Goal: Task Accomplishment & Management: Manage account settings

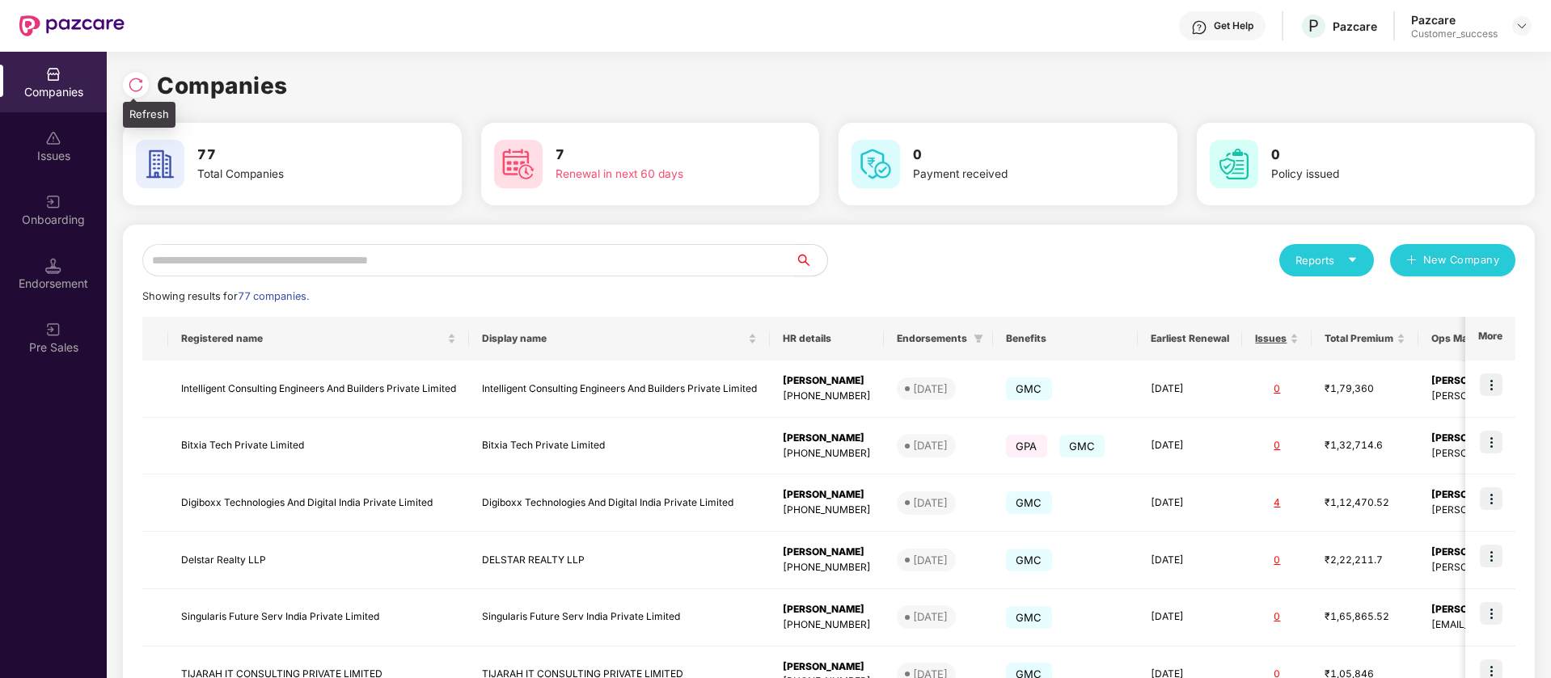
click at [129, 89] on img at bounding box center [136, 85] width 16 height 16
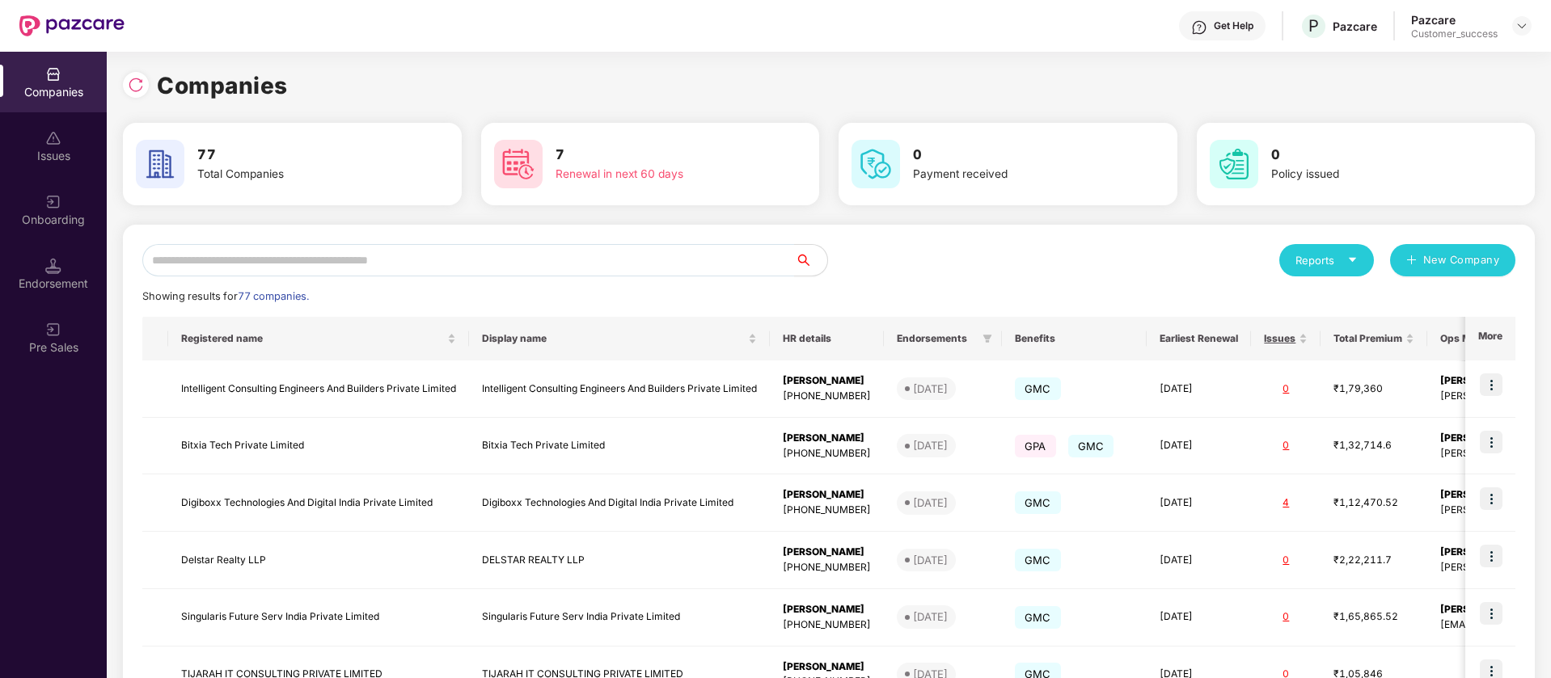
click at [44, 210] on div "Onboarding" at bounding box center [53, 209] width 107 height 61
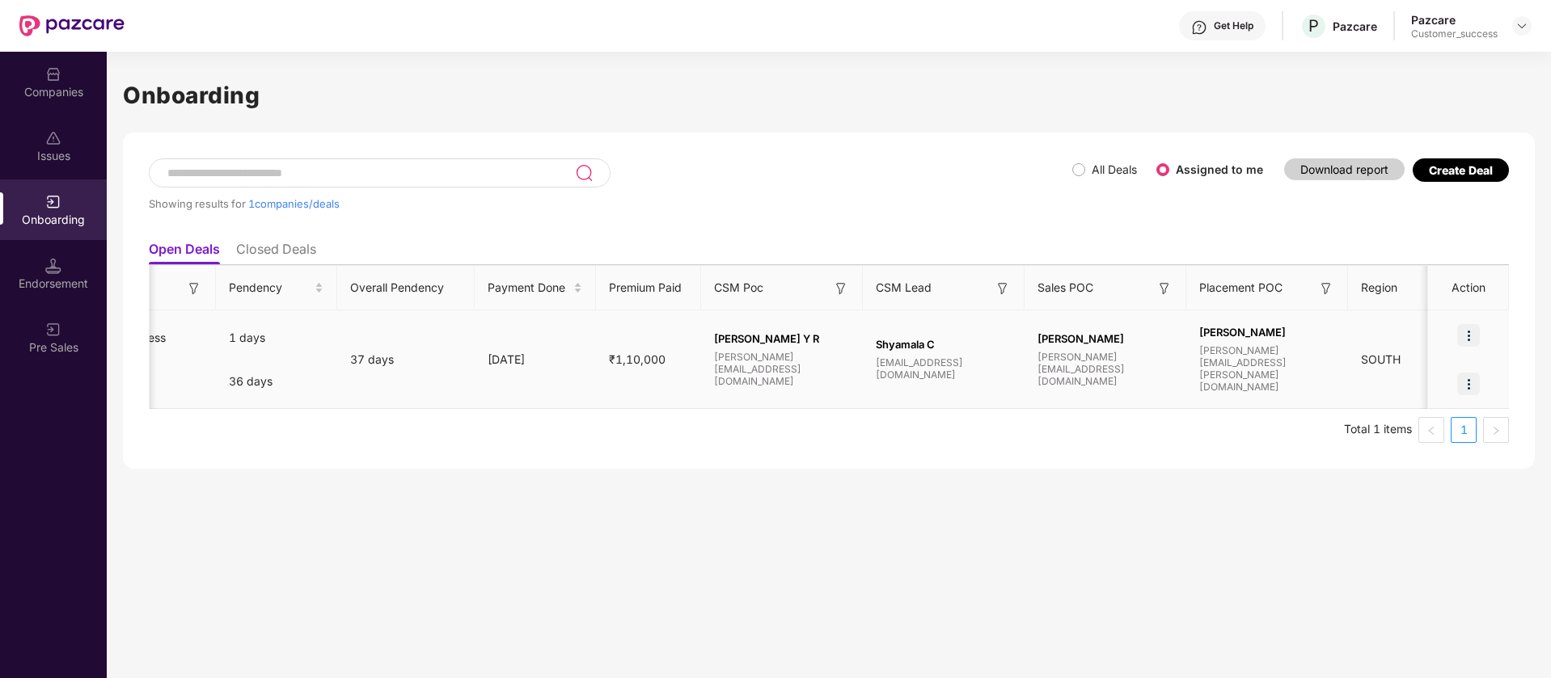
scroll to position [0, 747]
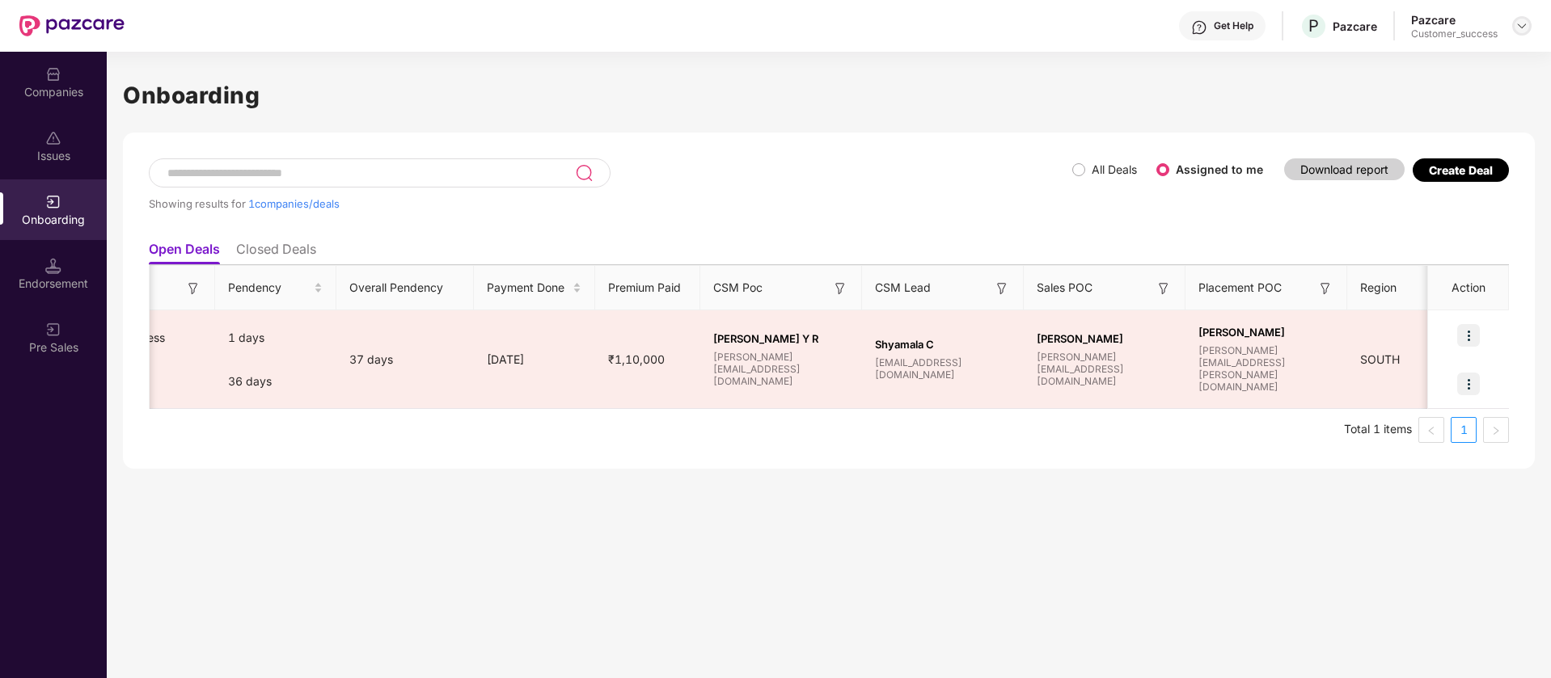
click at [1516, 27] on img at bounding box center [1521, 25] width 13 height 13
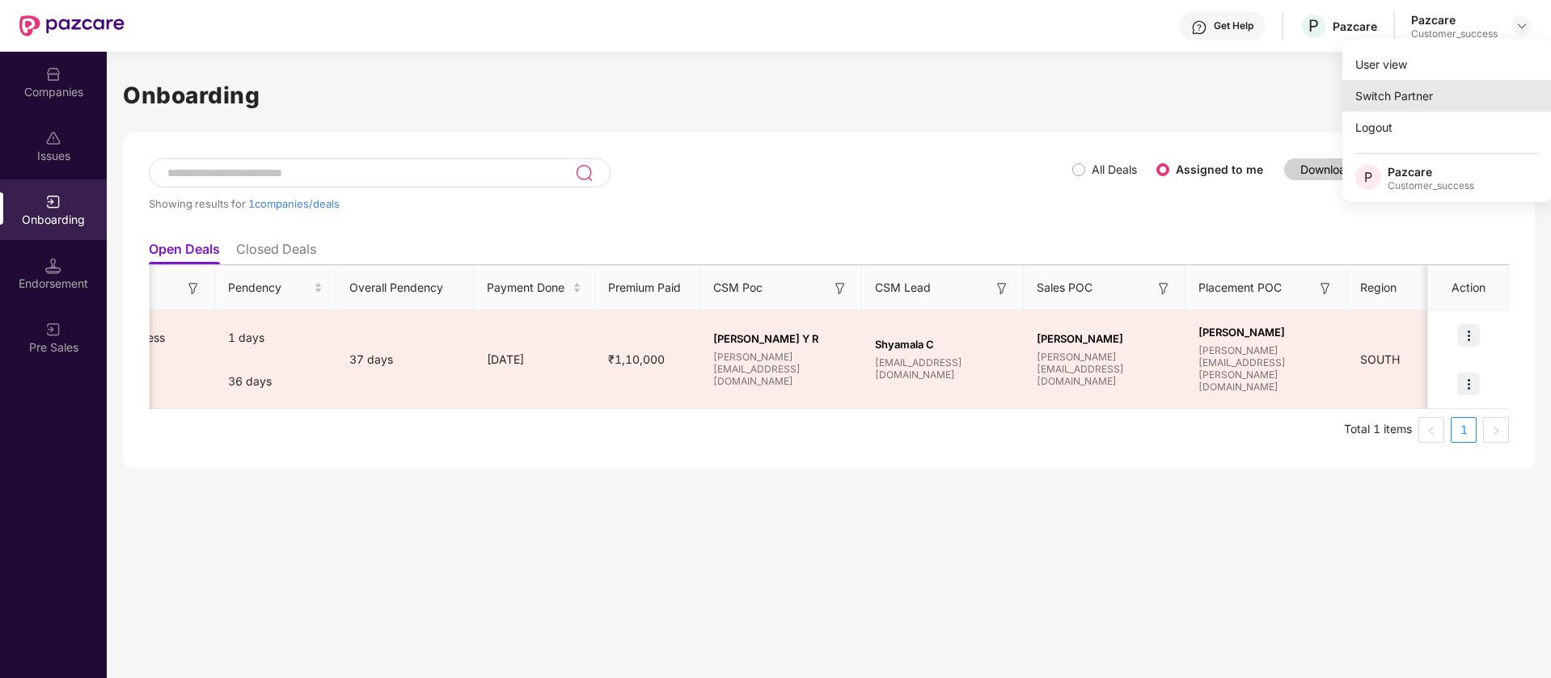
click at [1499, 97] on div "Switch Partner" at bounding box center [1447, 96] width 210 height 32
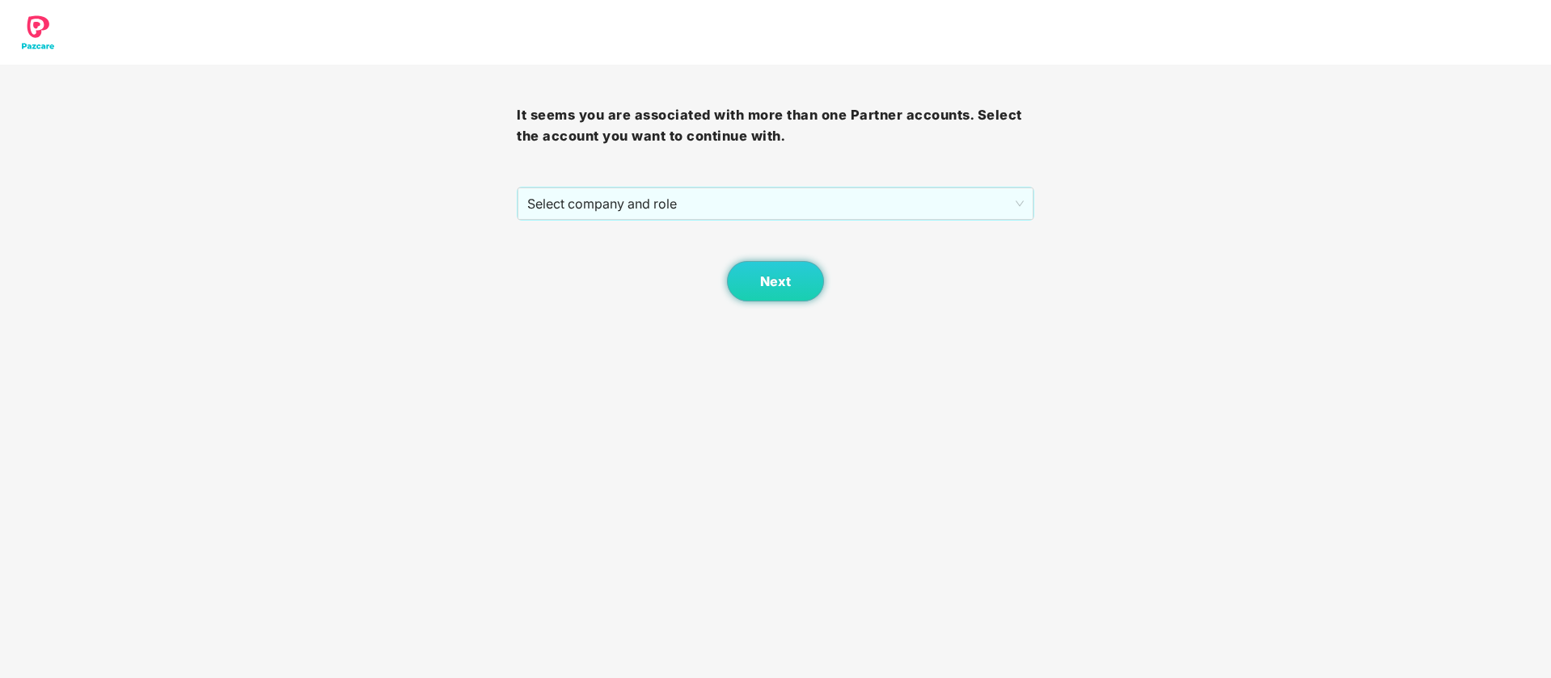
click at [911, 230] on div "Next" at bounding box center [775, 261] width 517 height 81
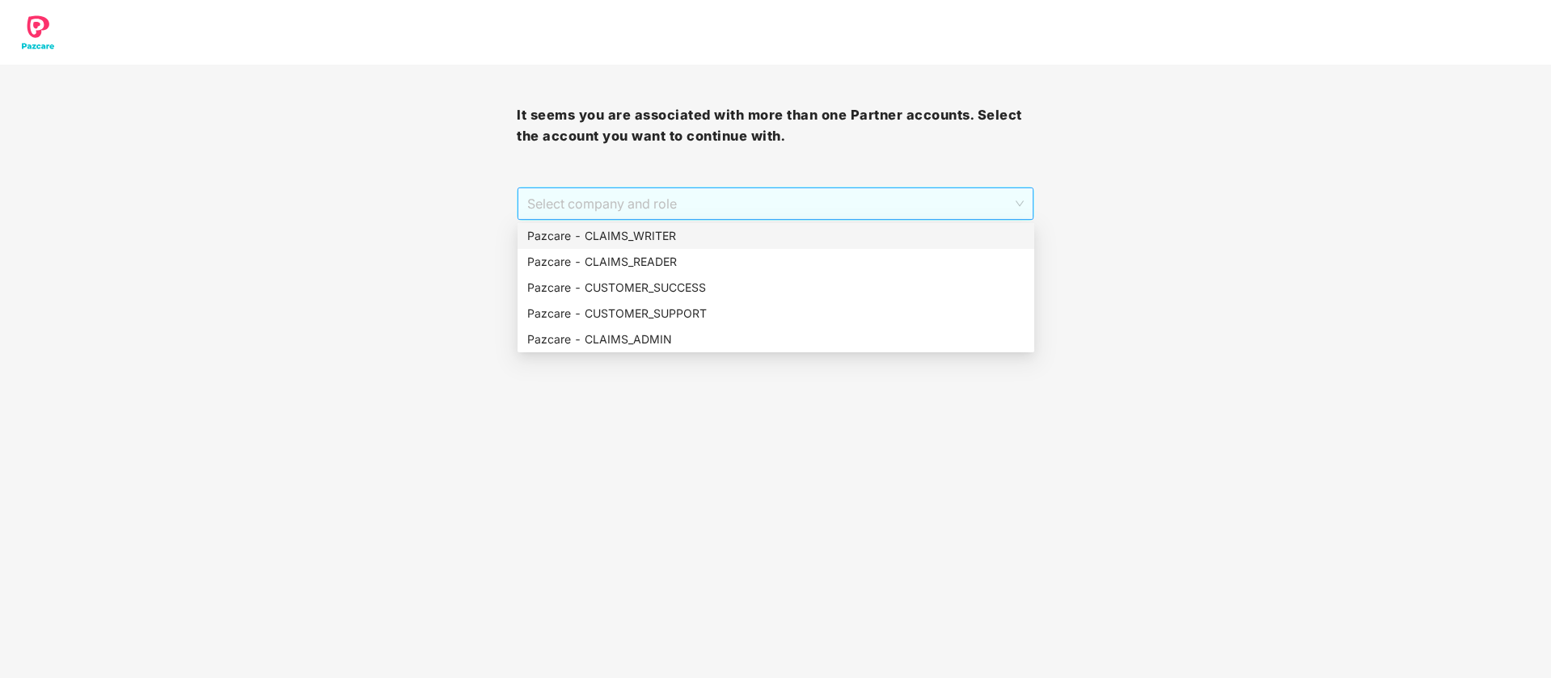
click at [910, 194] on span "Select company and role" at bounding box center [775, 203] width 496 height 31
click at [850, 294] on div "Pazcare - CUSTOMER_SUCCESS" at bounding box center [775, 288] width 497 height 18
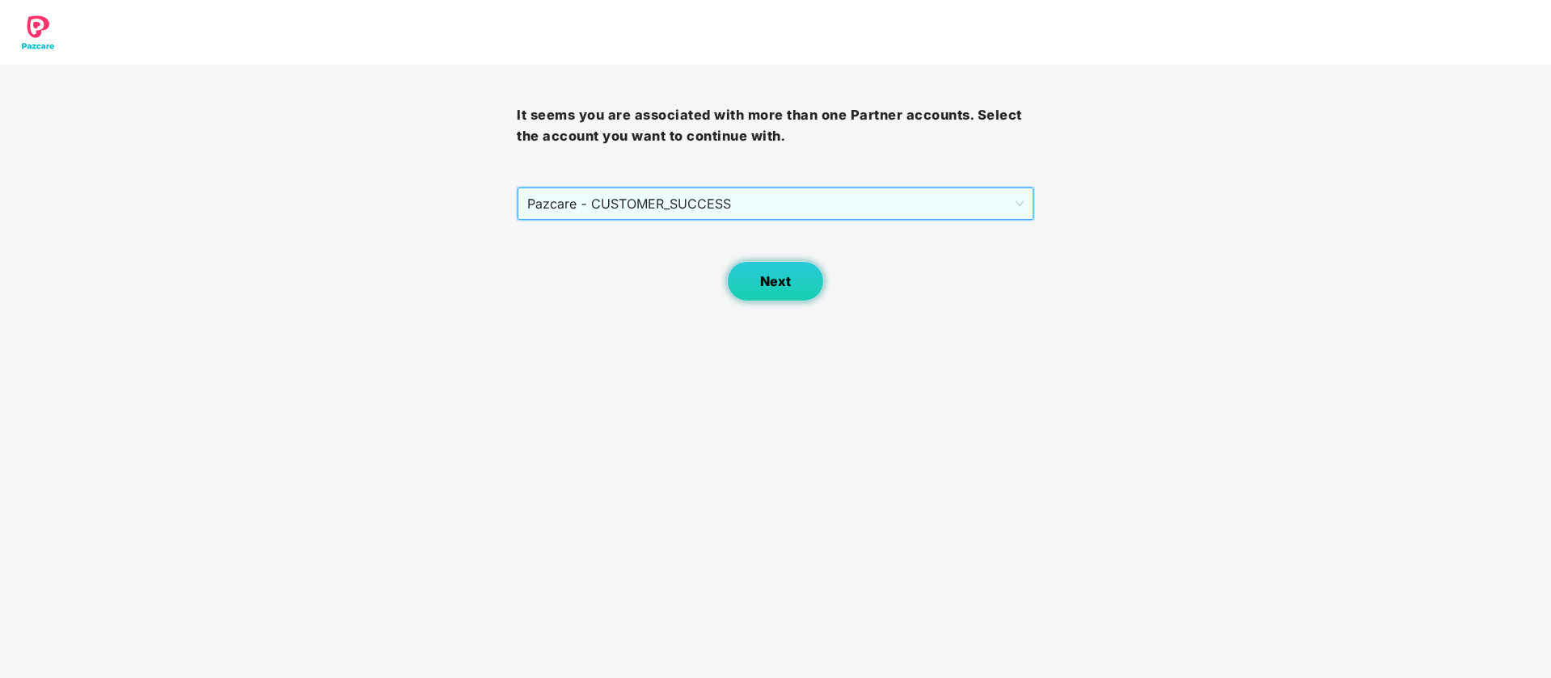
click at [788, 292] on button "Next" at bounding box center [775, 281] width 97 height 40
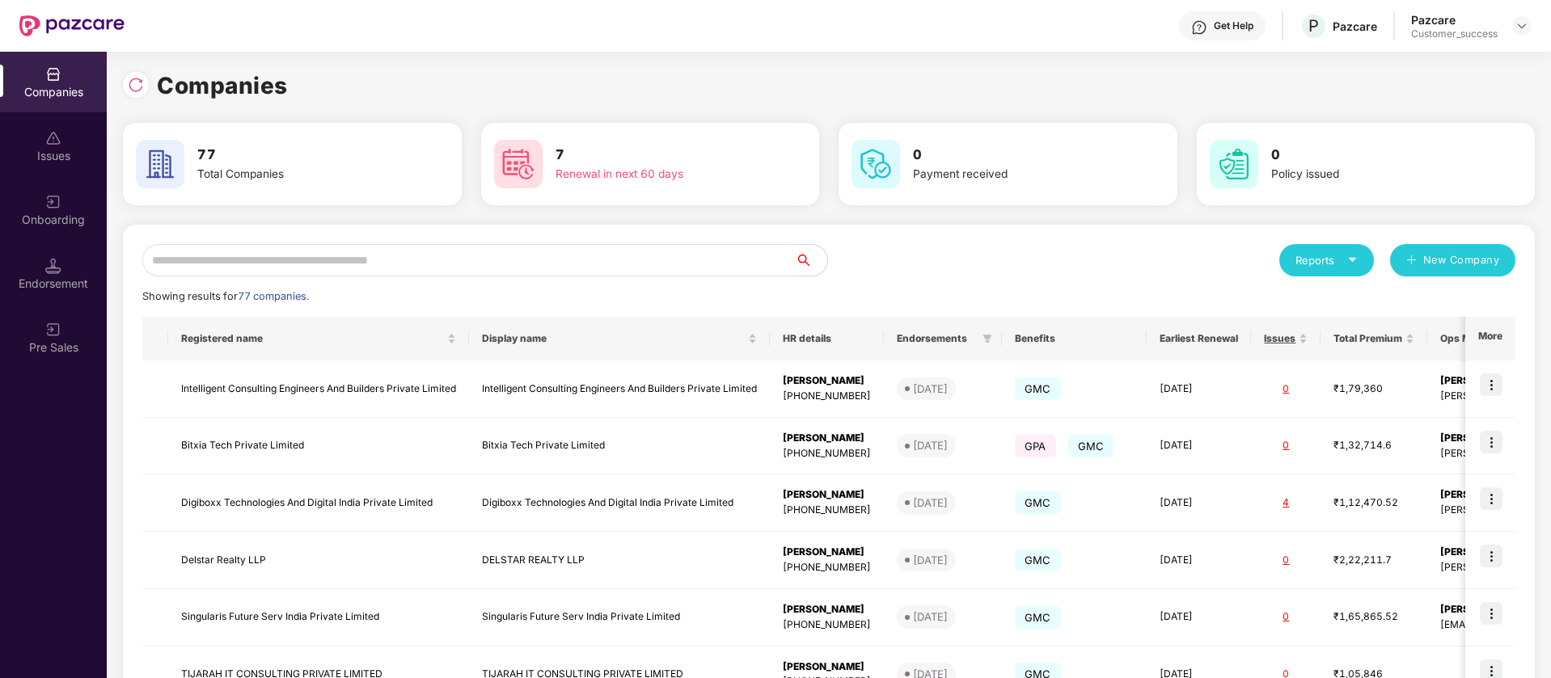
click at [601, 272] on input "text" at bounding box center [468, 260] width 652 height 32
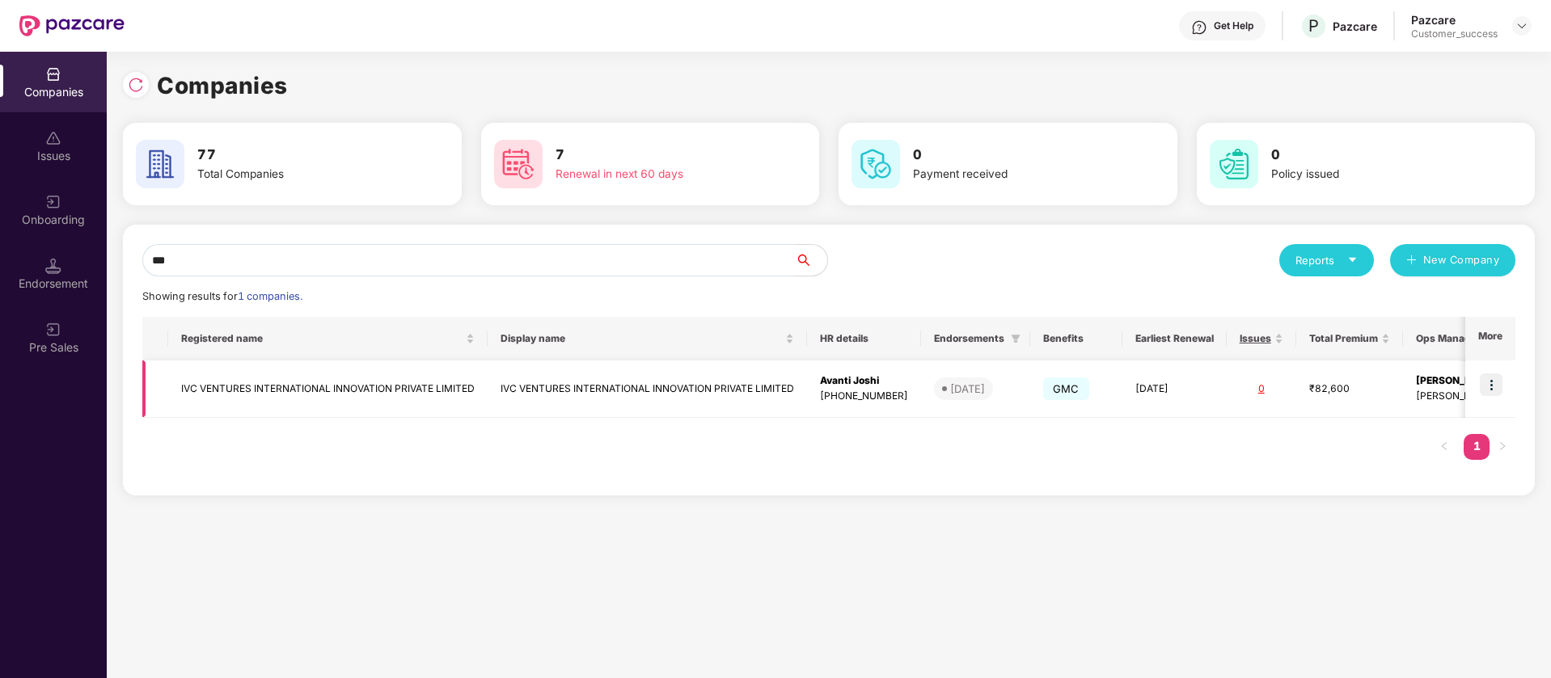
type input "***"
click at [1493, 389] on img at bounding box center [1490, 384] width 23 height 23
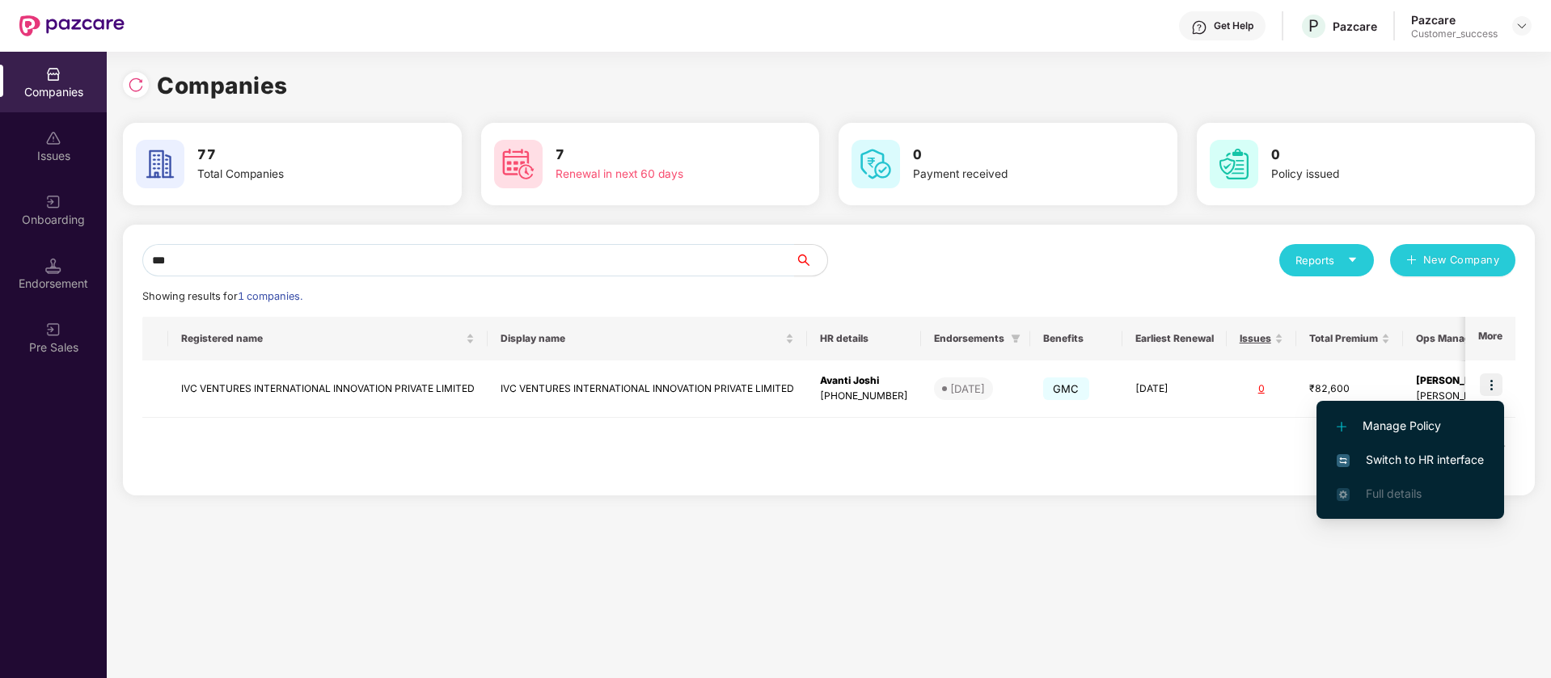
click at [1456, 458] on span "Switch to HR interface" at bounding box center [1409, 460] width 147 height 18
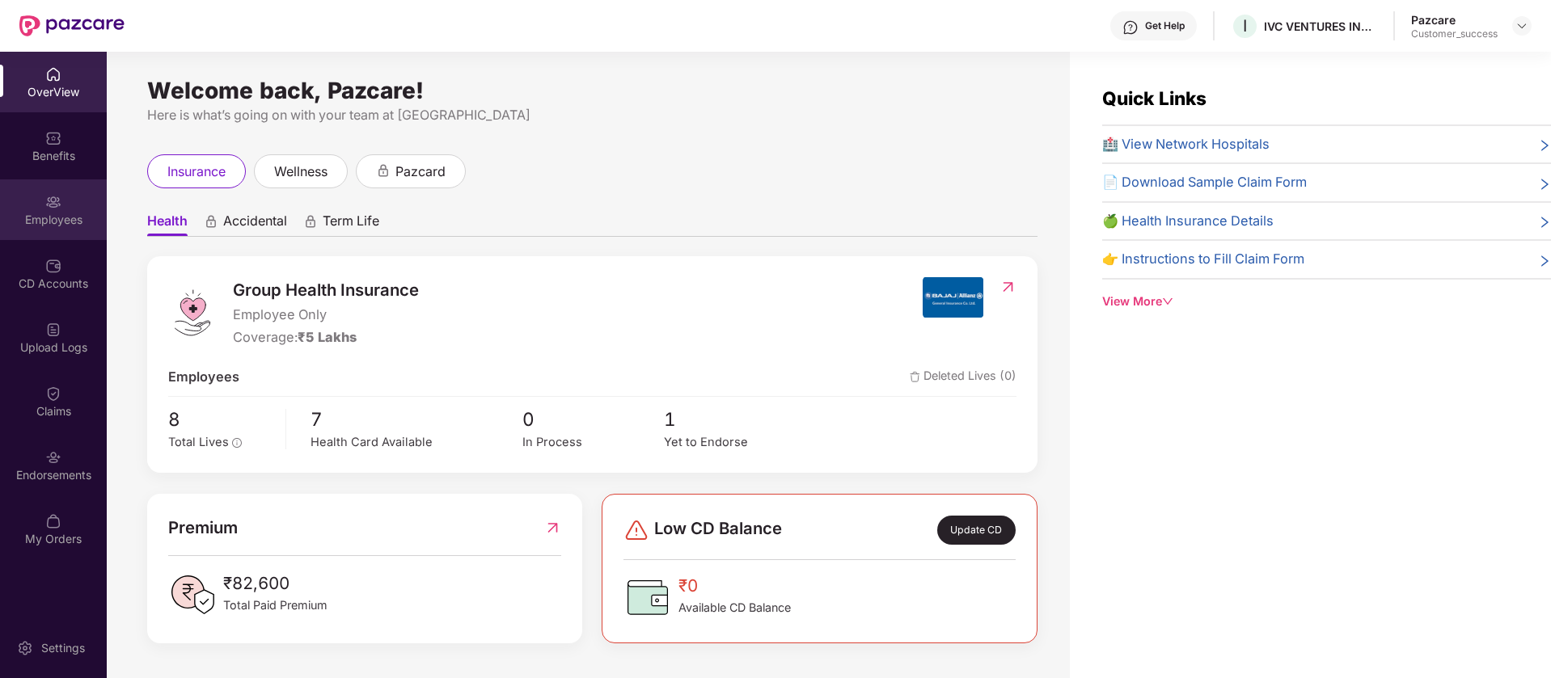
click at [79, 229] on div "Employees" at bounding box center [53, 209] width 107 height 61
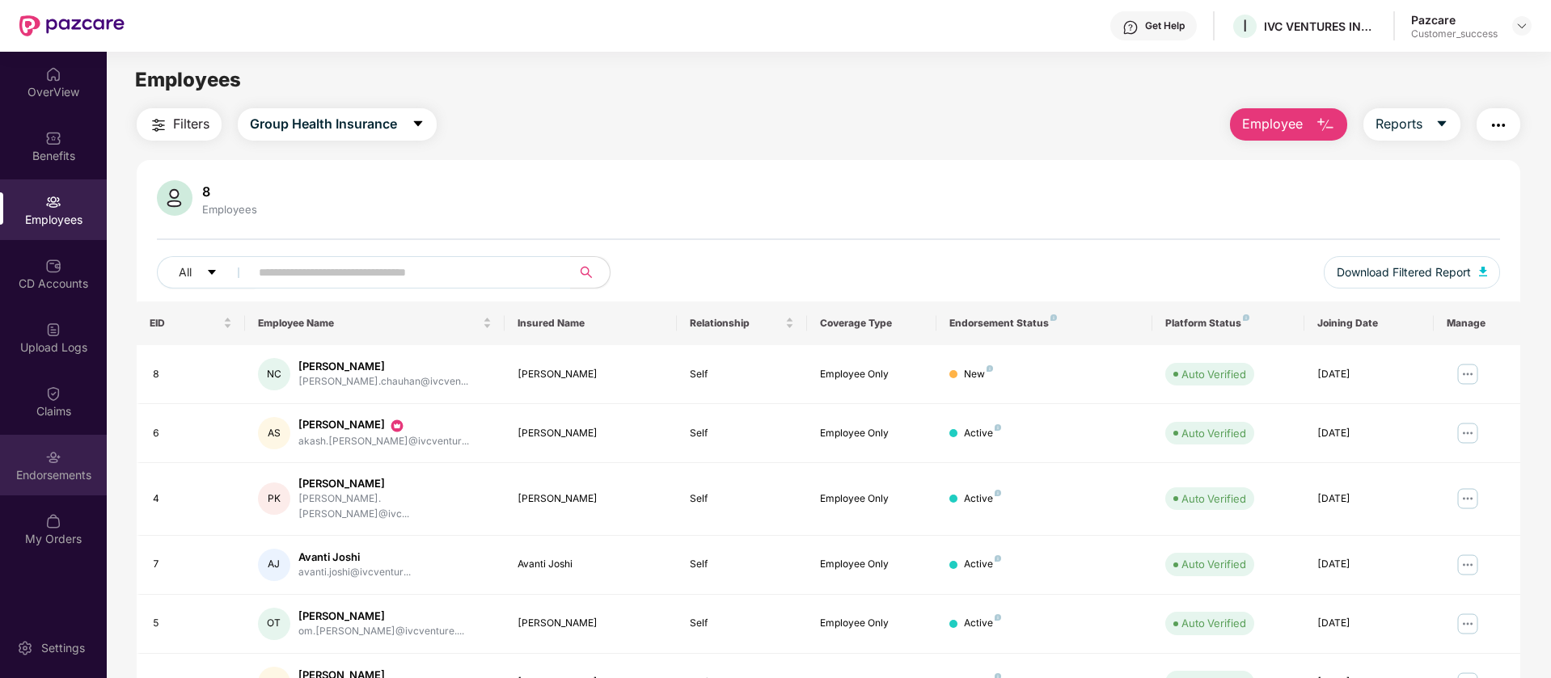
click at [54, 463] on img at bounding box center [53, 457] width 16 height 16
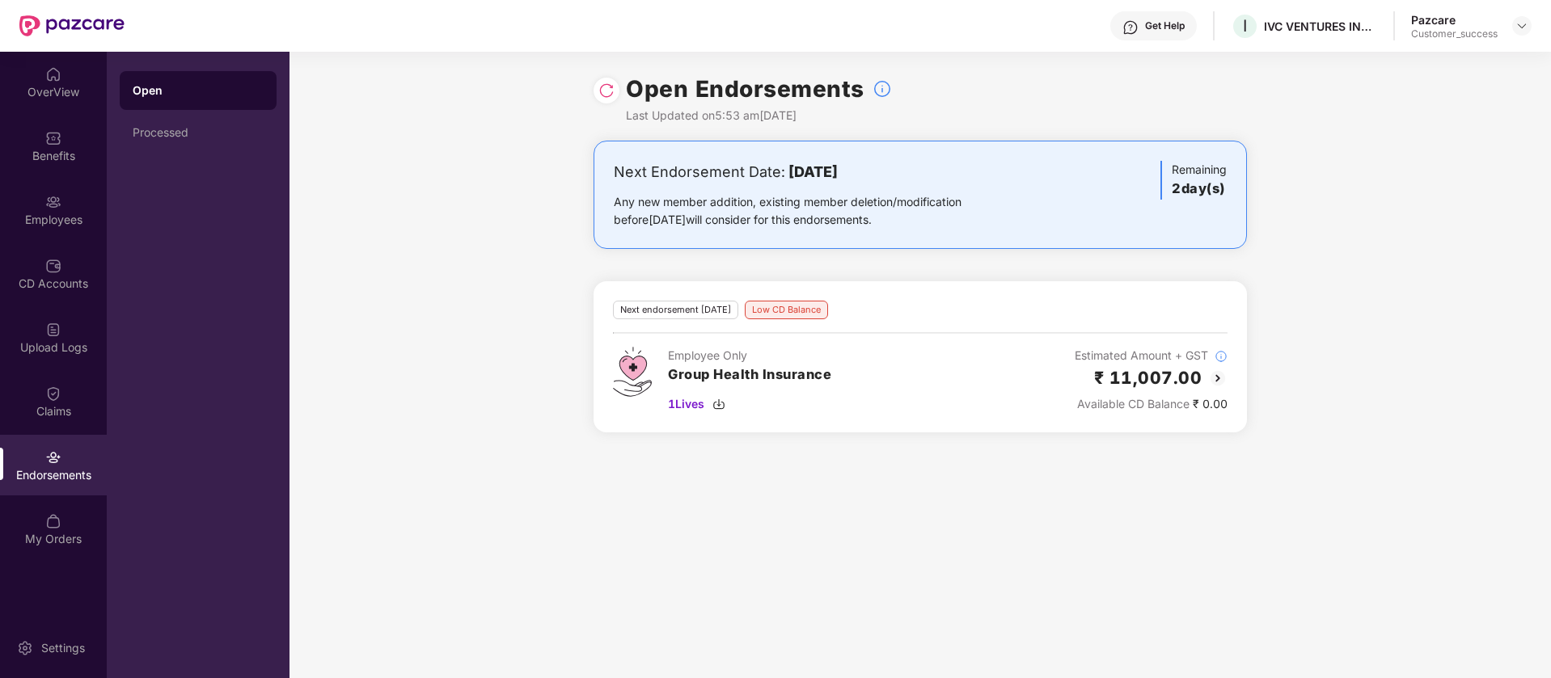
click at [616, 88] on div at bounding box center [606, 91] width 26 height 26
click at [607, 93] on img at bounding box center [606, 90] width 16 height 16
click at [51, 276] on div "CD Accounts" at bounding box center [53, 284] width 107 height 16
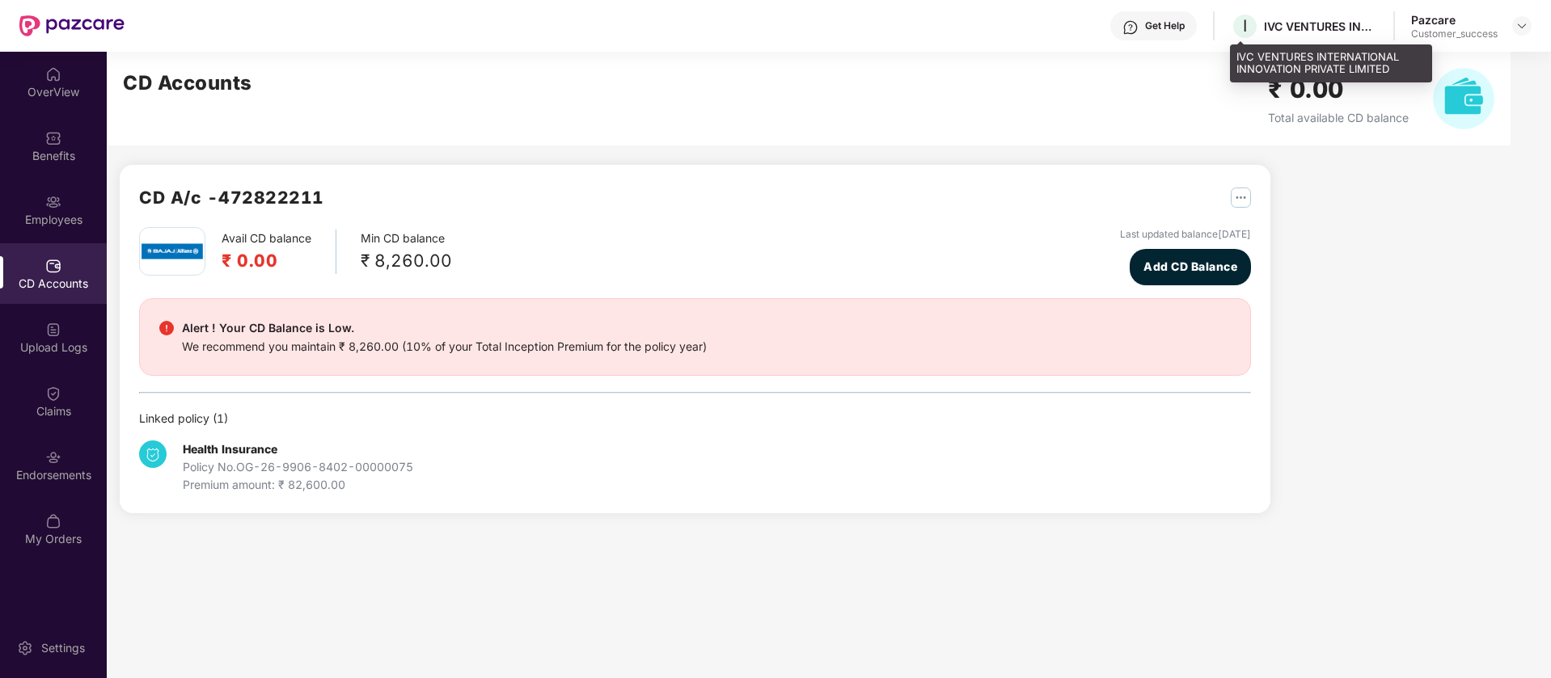
click at [1315, 28] on div "IVC VENTURES INTERNATIONAL INNOVATION PRIVATE LIMITED" at bounding box center [1320, 26] width 113 height 15
copy div "IVC VENTURES INTERNATIONAL INNOVATION PRIVATE LIMITED"
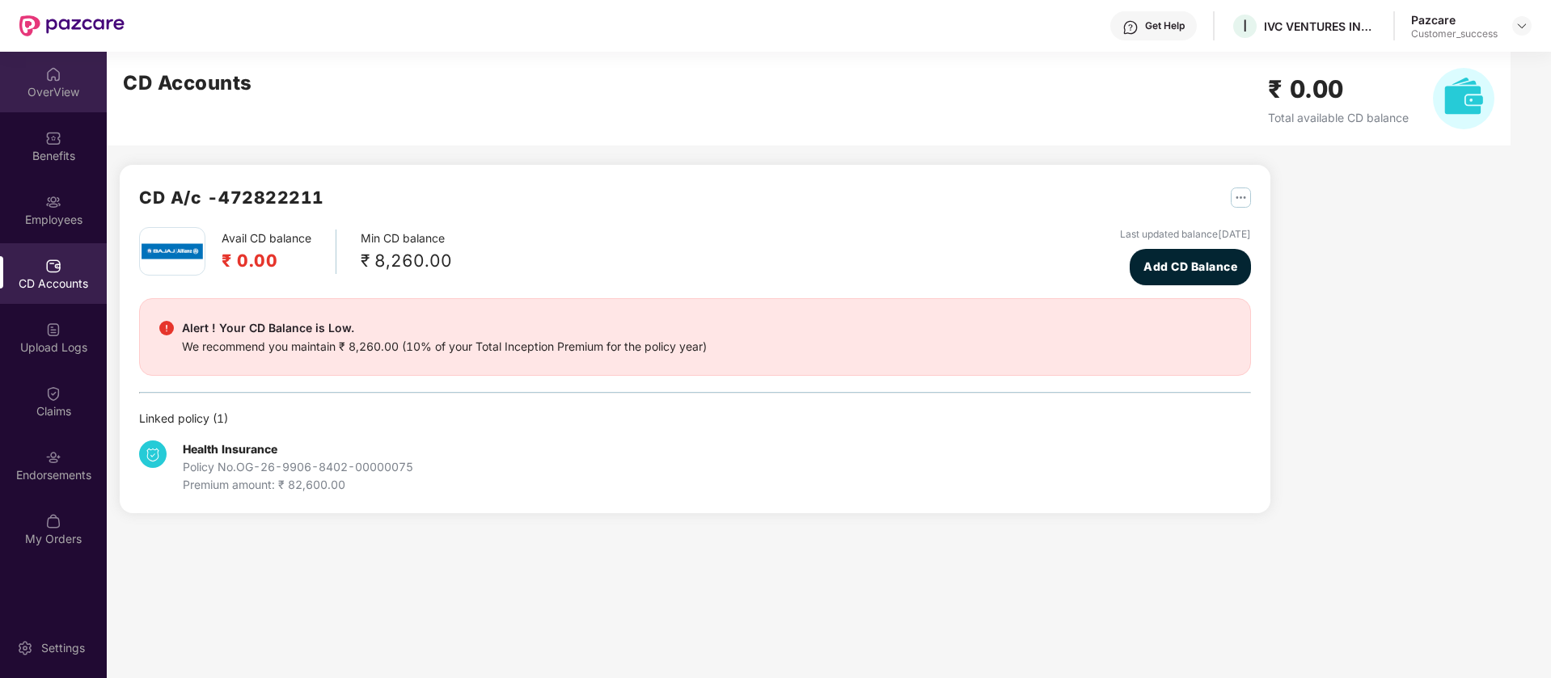
click at [72, 75] on div "OverView" at bounding box center [53, 82] width 107 height 61
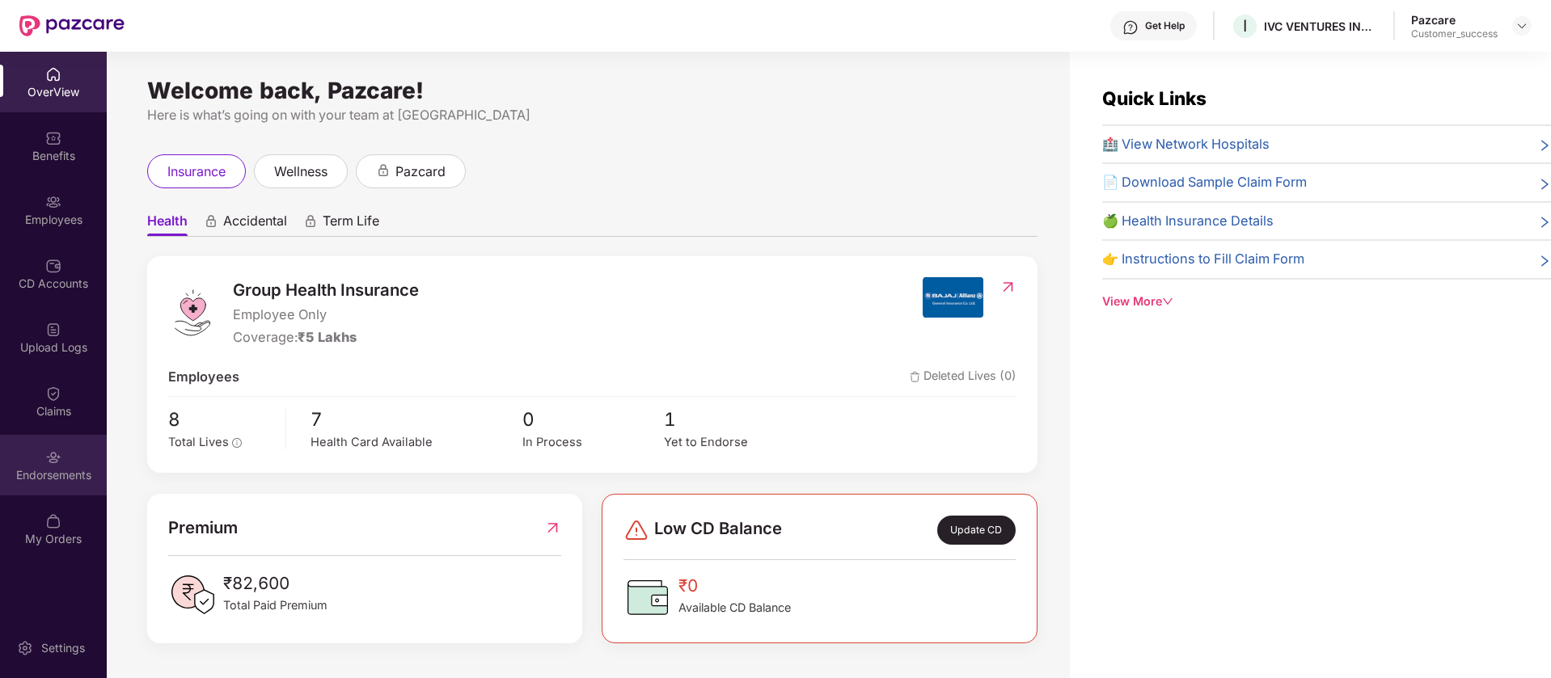
click at [46, 483] on div "Endorsements" at bounding box center [53, 465] width 107 height 61
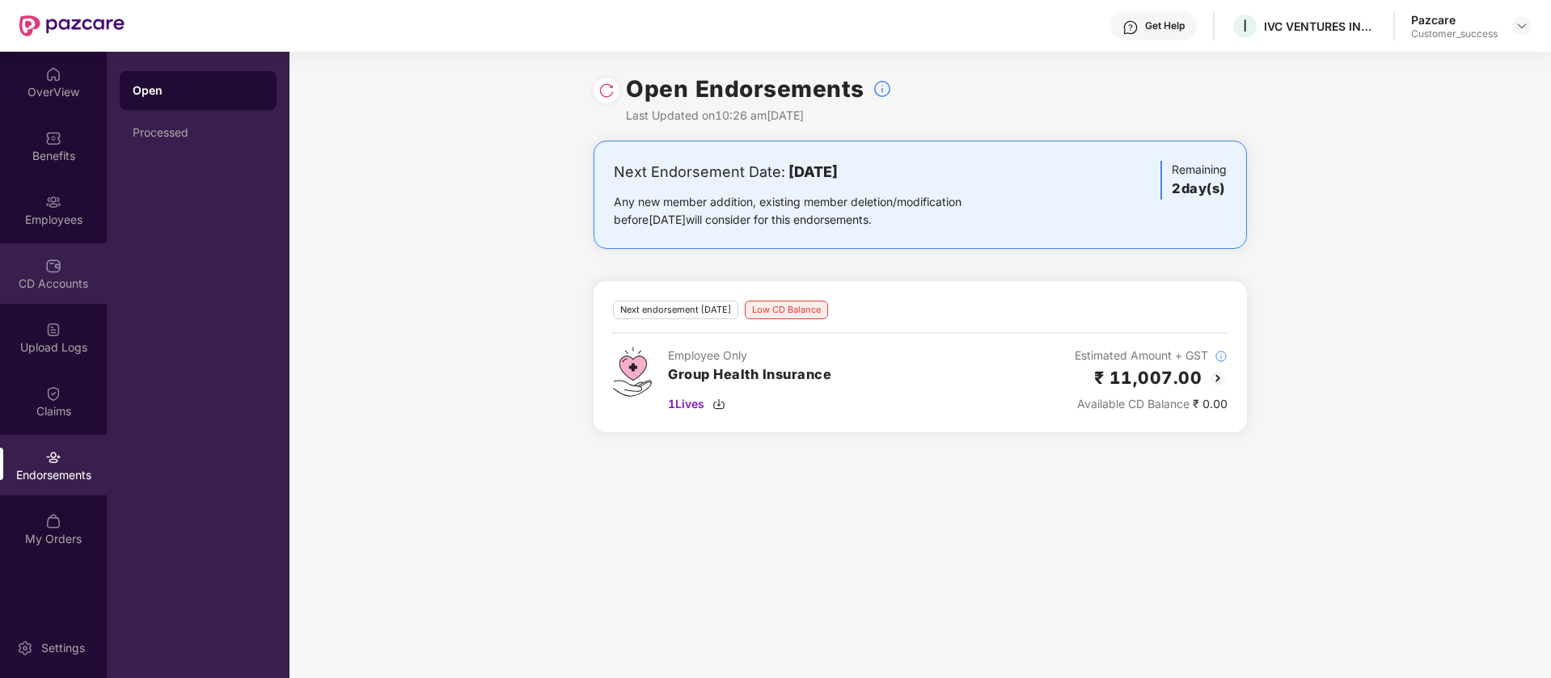
click at [35, 264] on div "CD Accounts" at bounding box center [53, 273] width 107 height 61
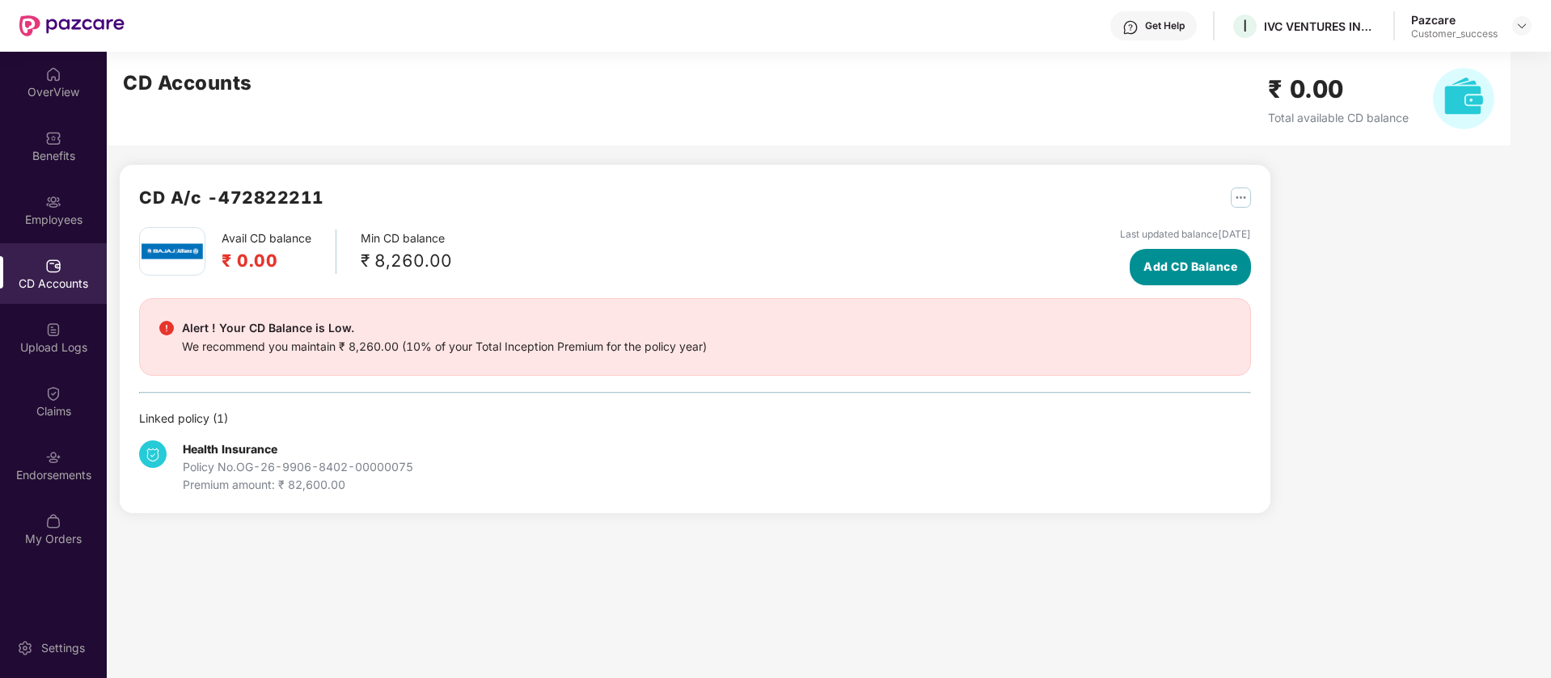
click at [1206, 268] on span "Add CD Balance" at bounding box center [1190, 267] width 94 height 18
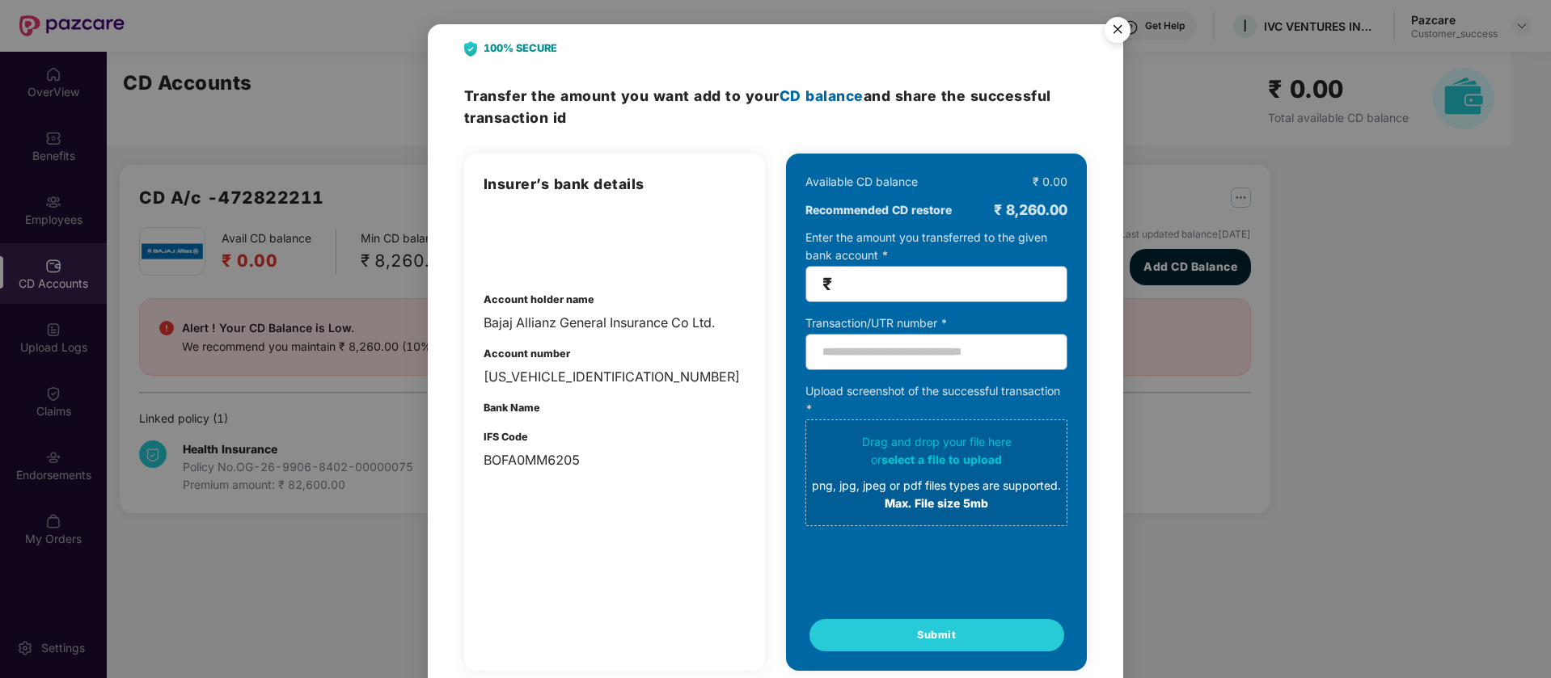
click at [858, 292] on input "number" at bounding box center [942, 284] width 215 height 19
click at [1119, 21] on img "Close" at bounding box center [1117, 32] width 45 height 45
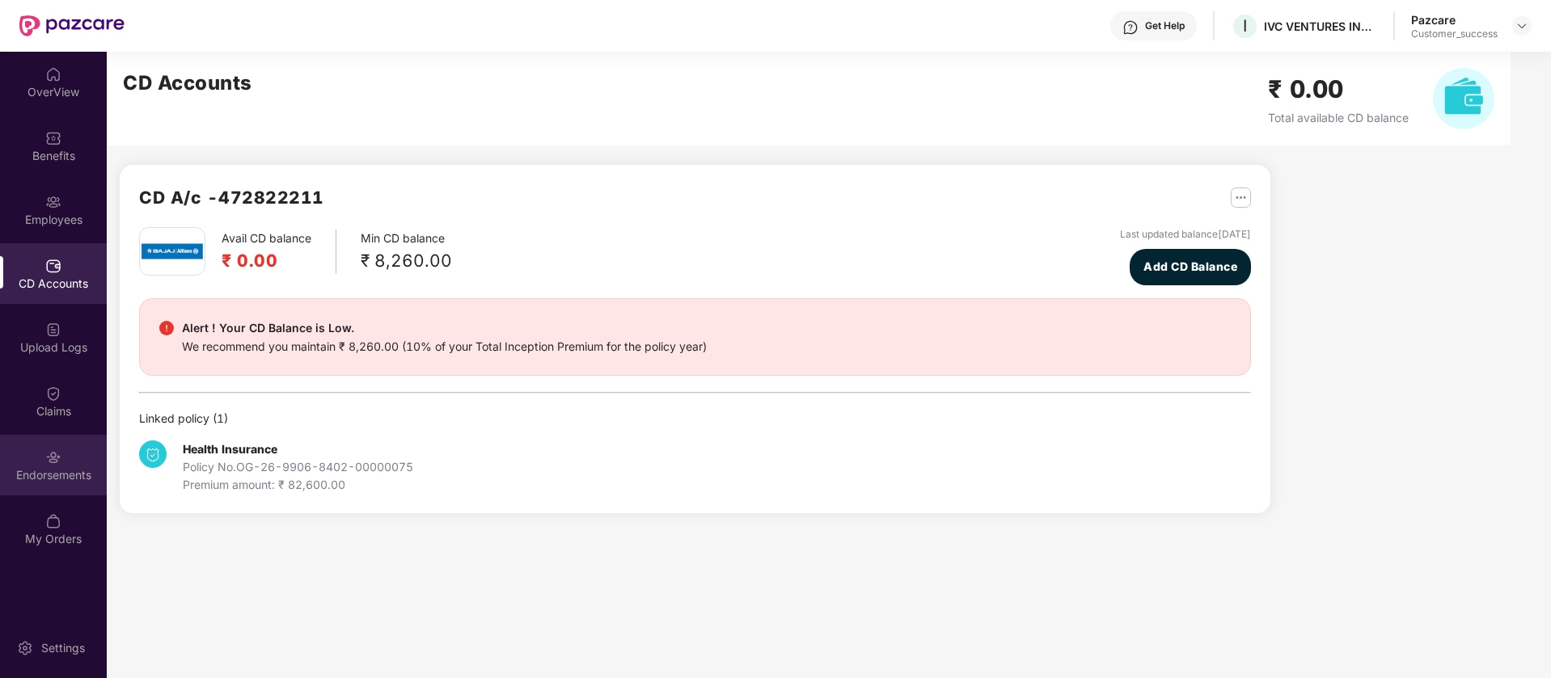
click at [63, 465] on div "Endorsements" at bounding box center [53, 465] width 107 height 61
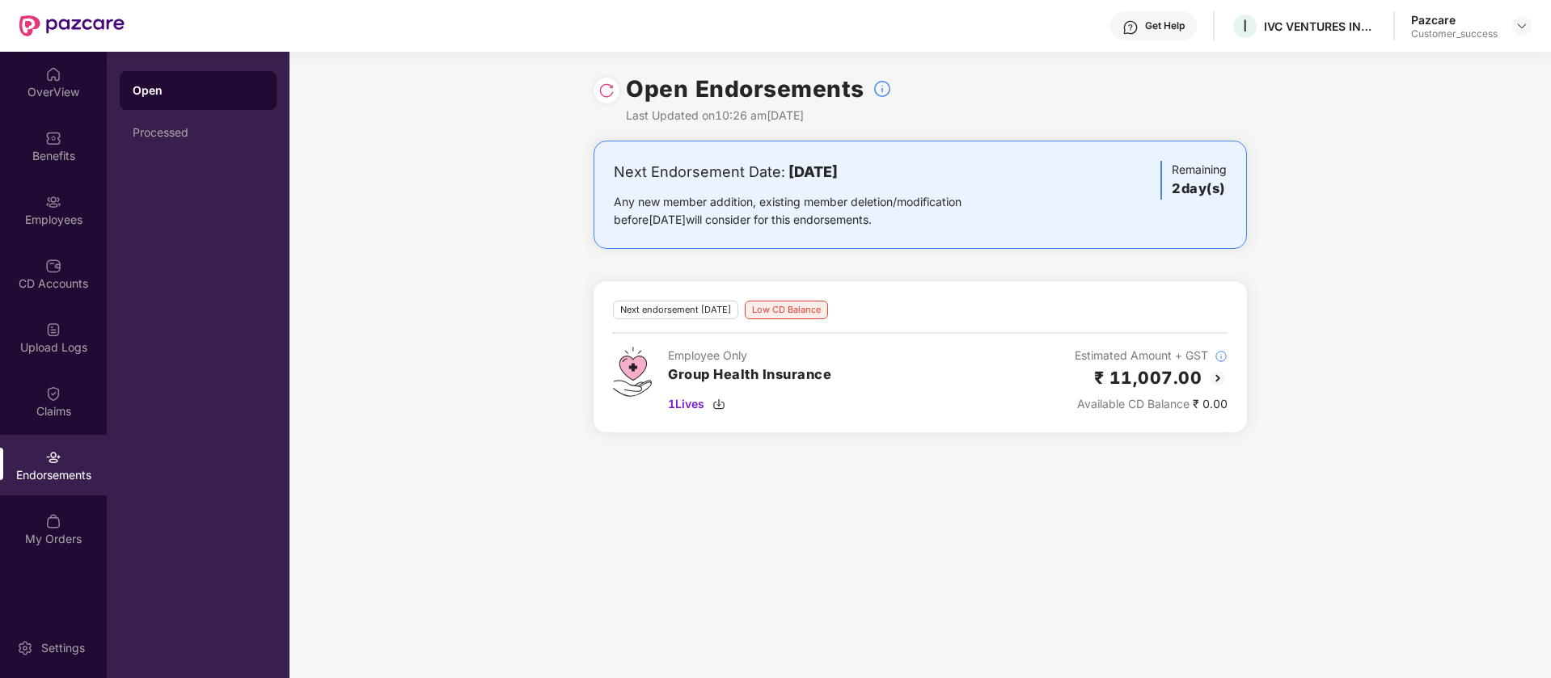
click at [1217, 381] on img at bounding box center [1217, 378] width 19 height 19
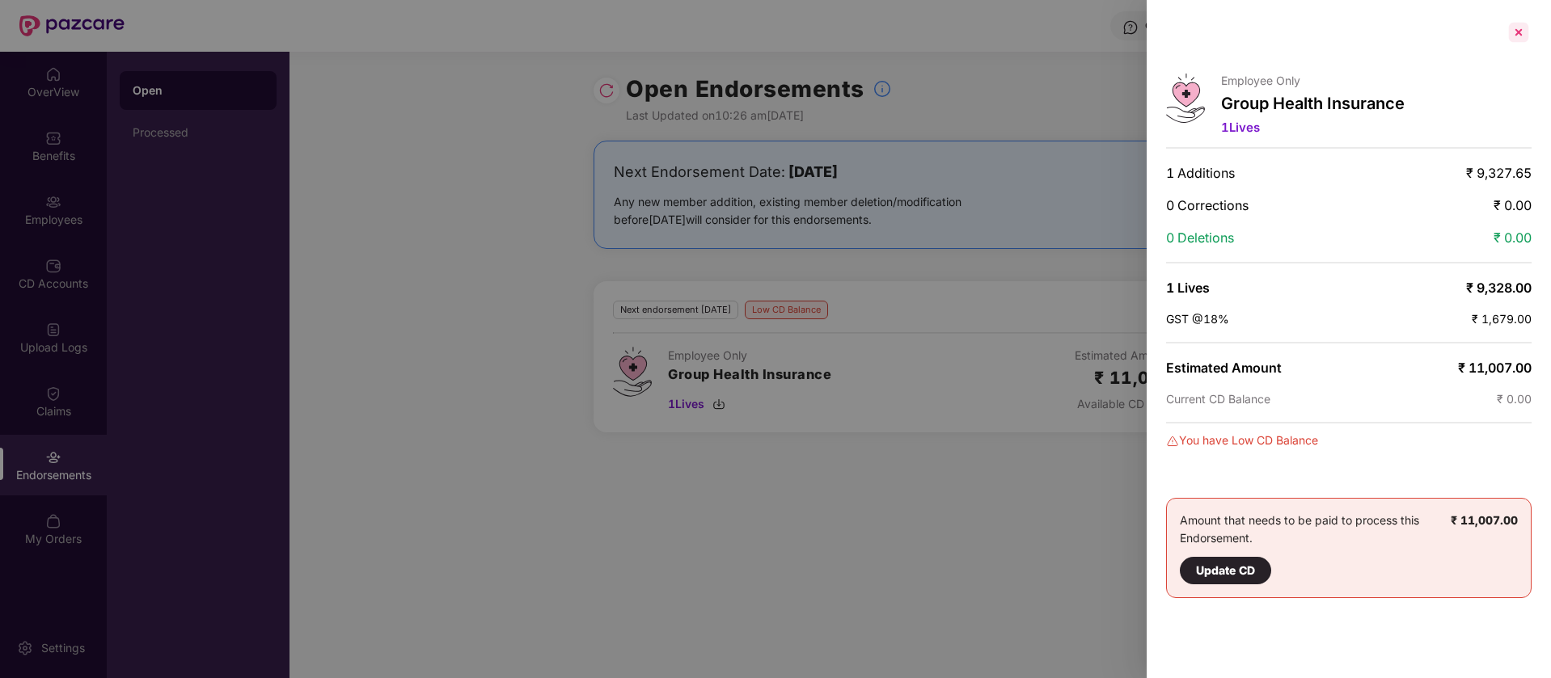
click at [1525, 30] on div at bounding box center [1518, 32] width 26 height 26
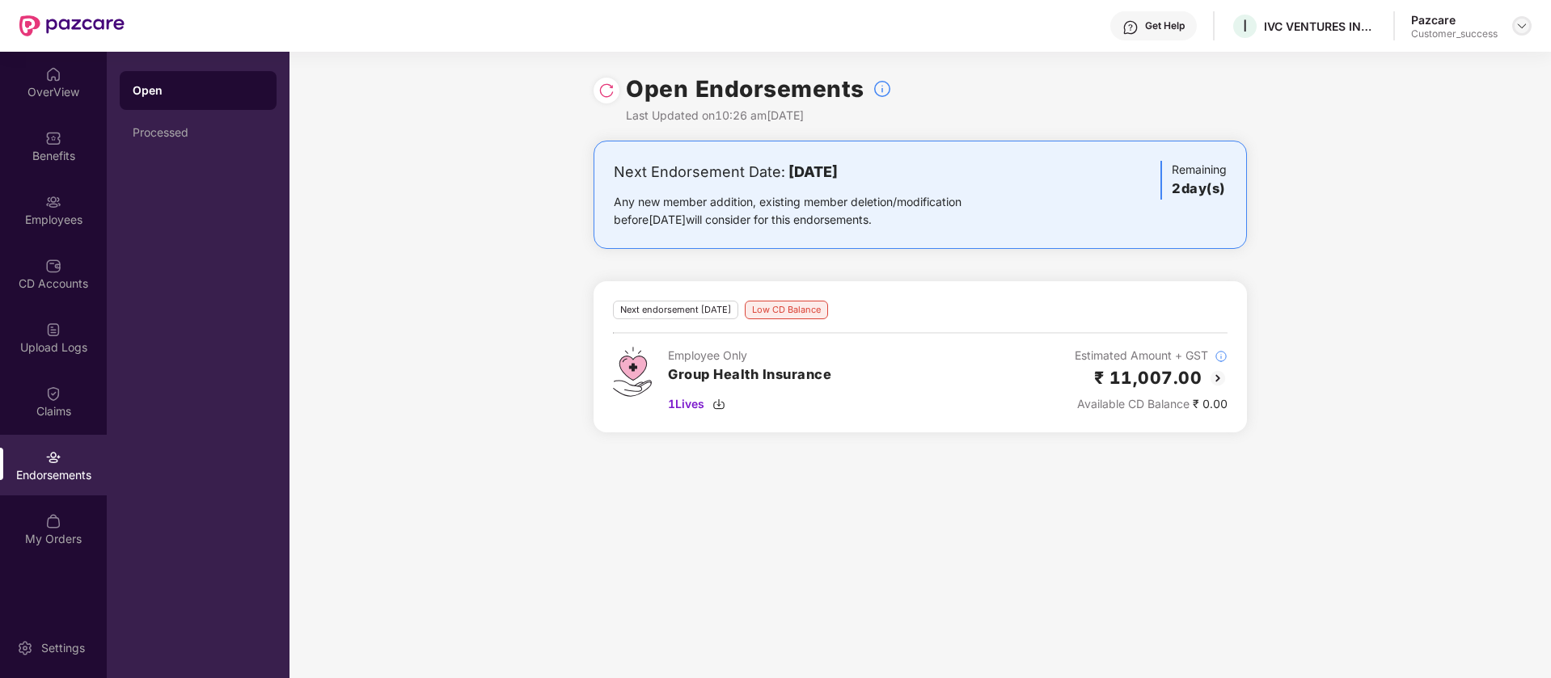
click at [1525, 23] on img at bounding box center [1521, 25] width 13 height 13
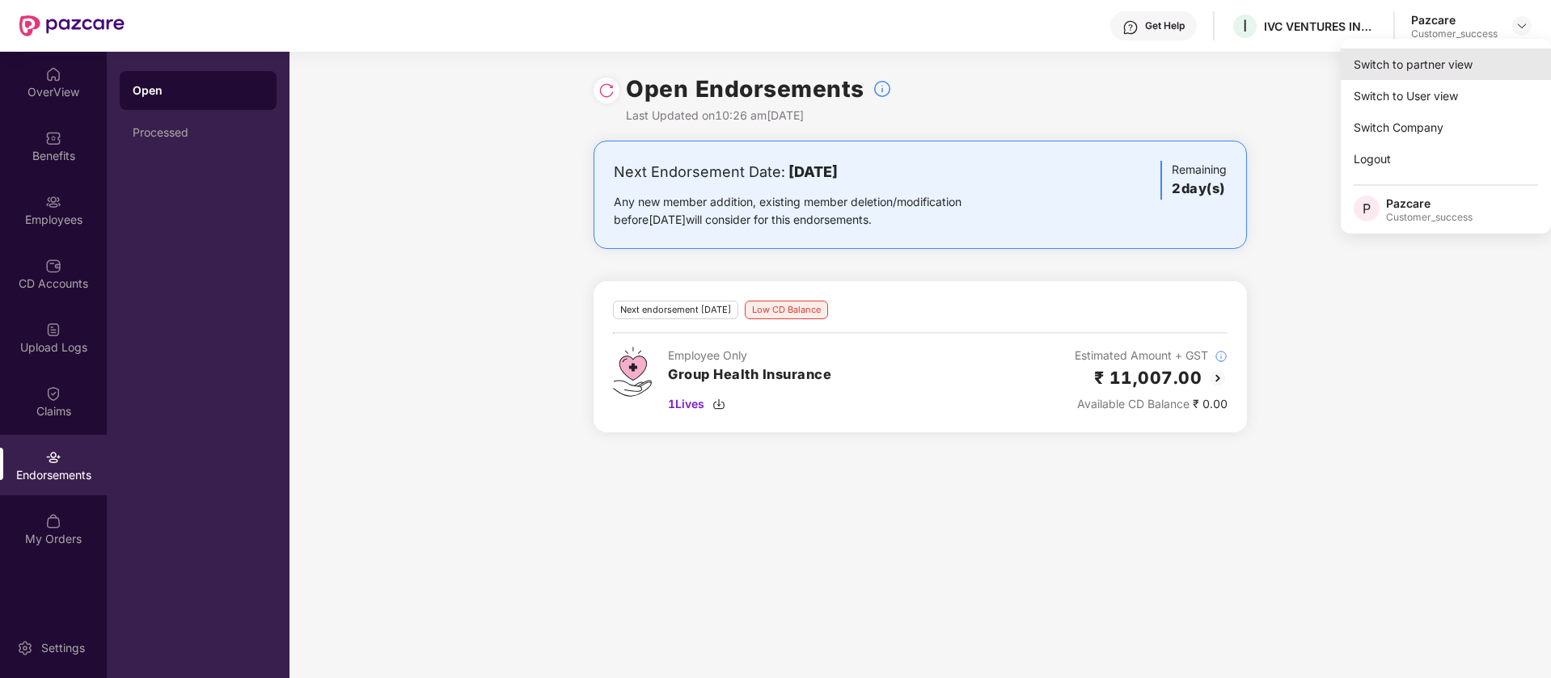
click at [1442, 67] on div "Switch to partner view" at bounding box center [1445, 65] width 210 height 32
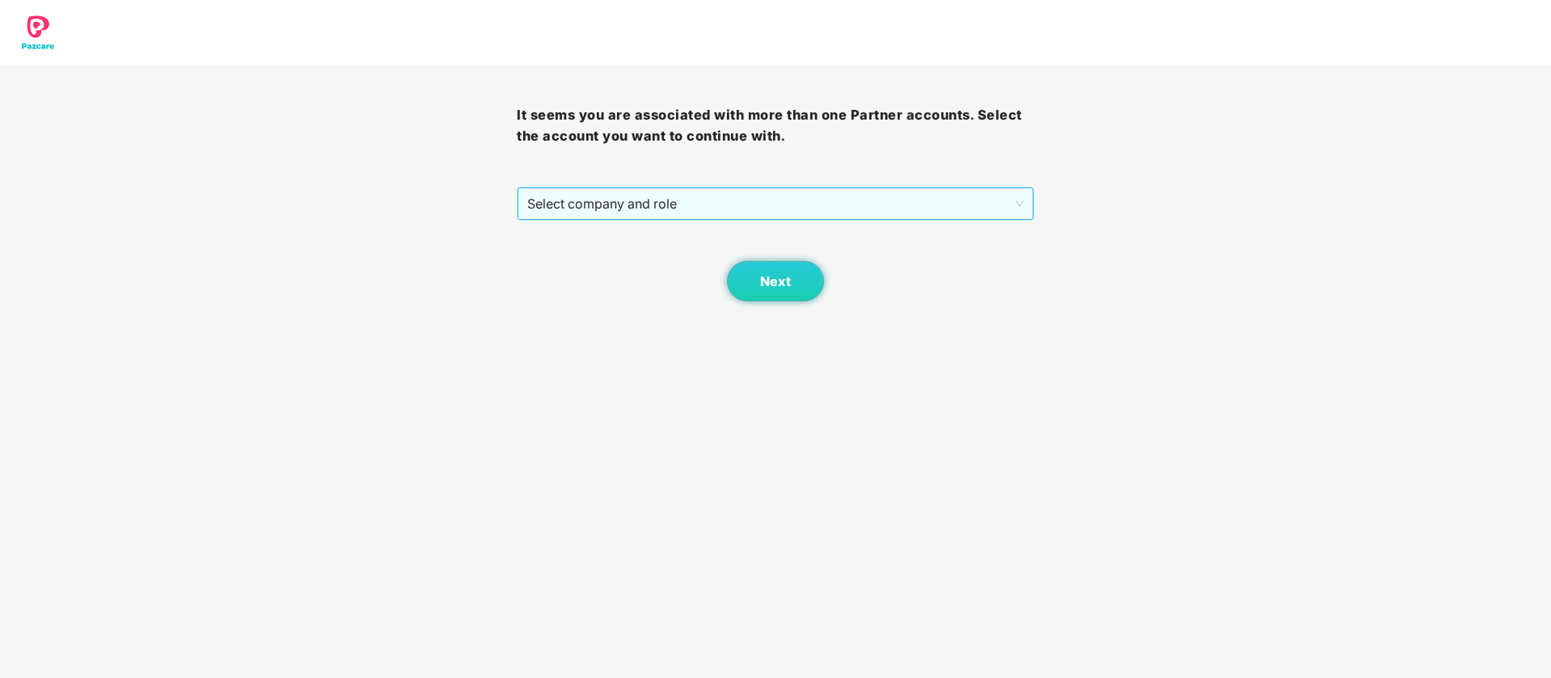
click at [830, 195] on span "Select company and role" at bounding box center [775, 203] width 496 height 31
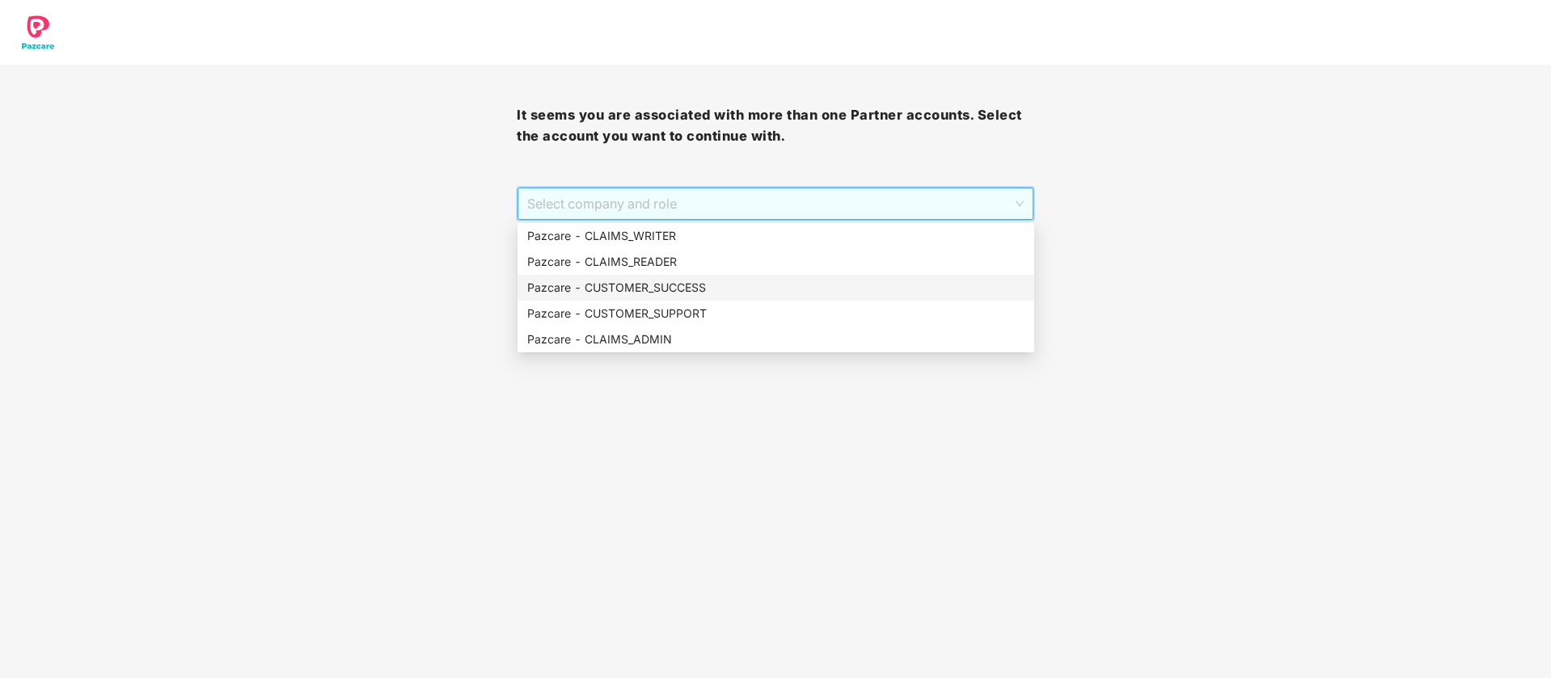
click at [743, 283] on div "Pazcare - CUSTOMER_SUCCESS" at bounding box center [775, 288] width 497 height 18
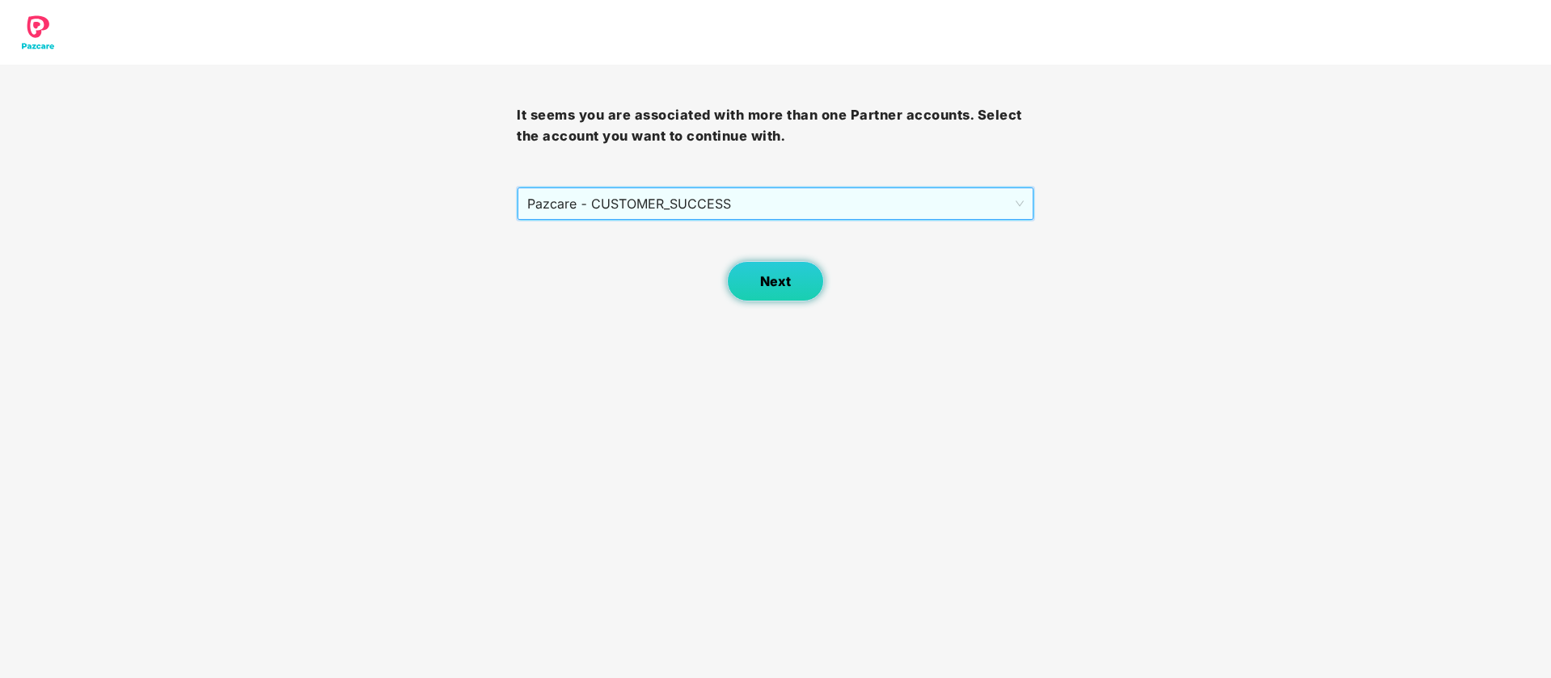
click at [813, 289] on button "Next" at bounding box center [775, 281] width 97 height 40
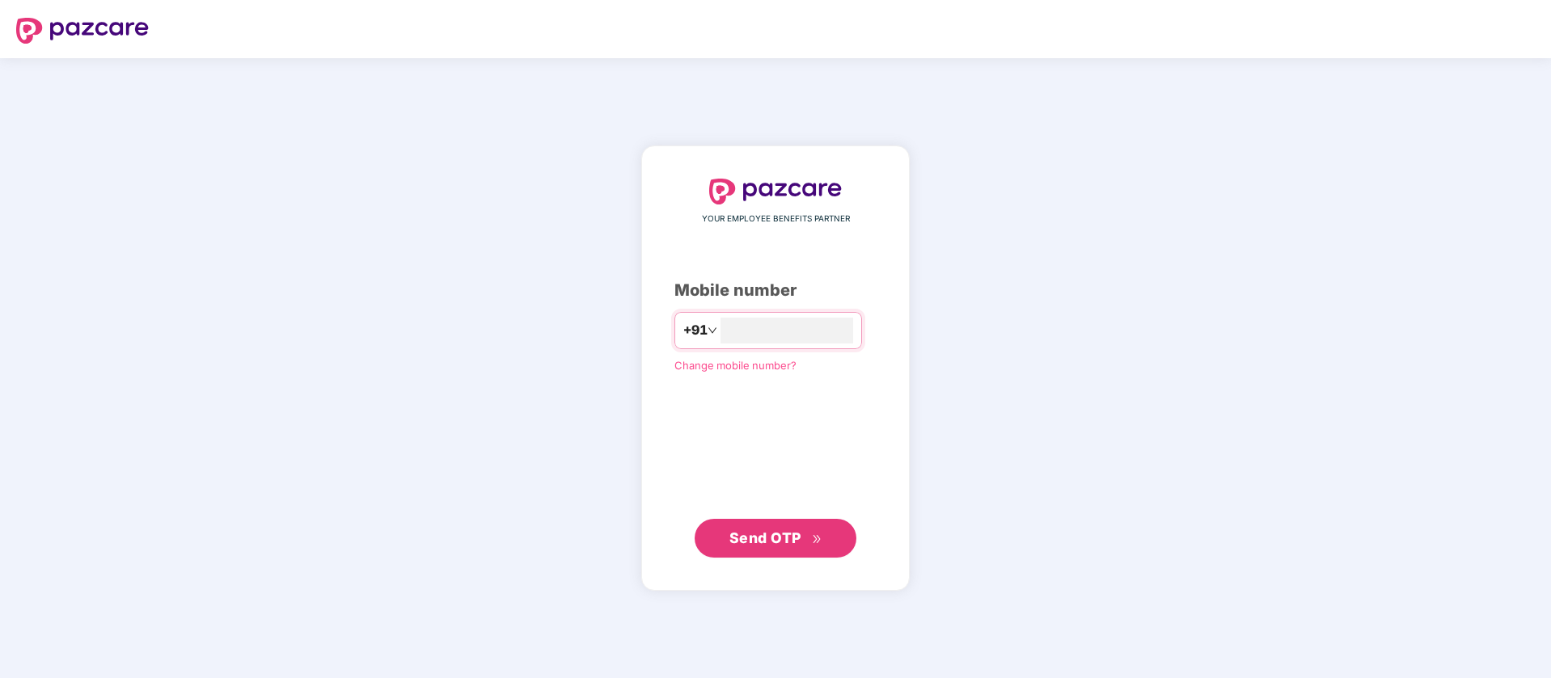
type input "**********"
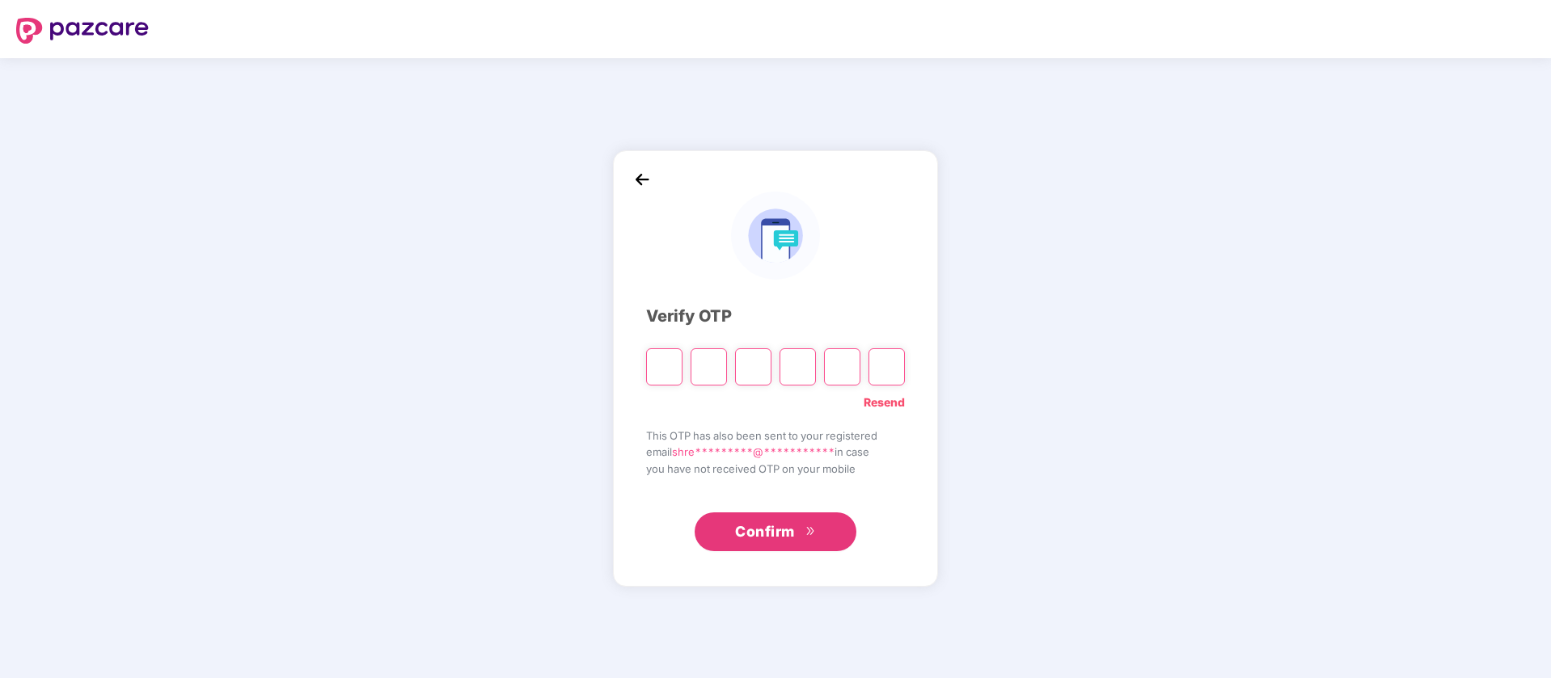
type input "*"
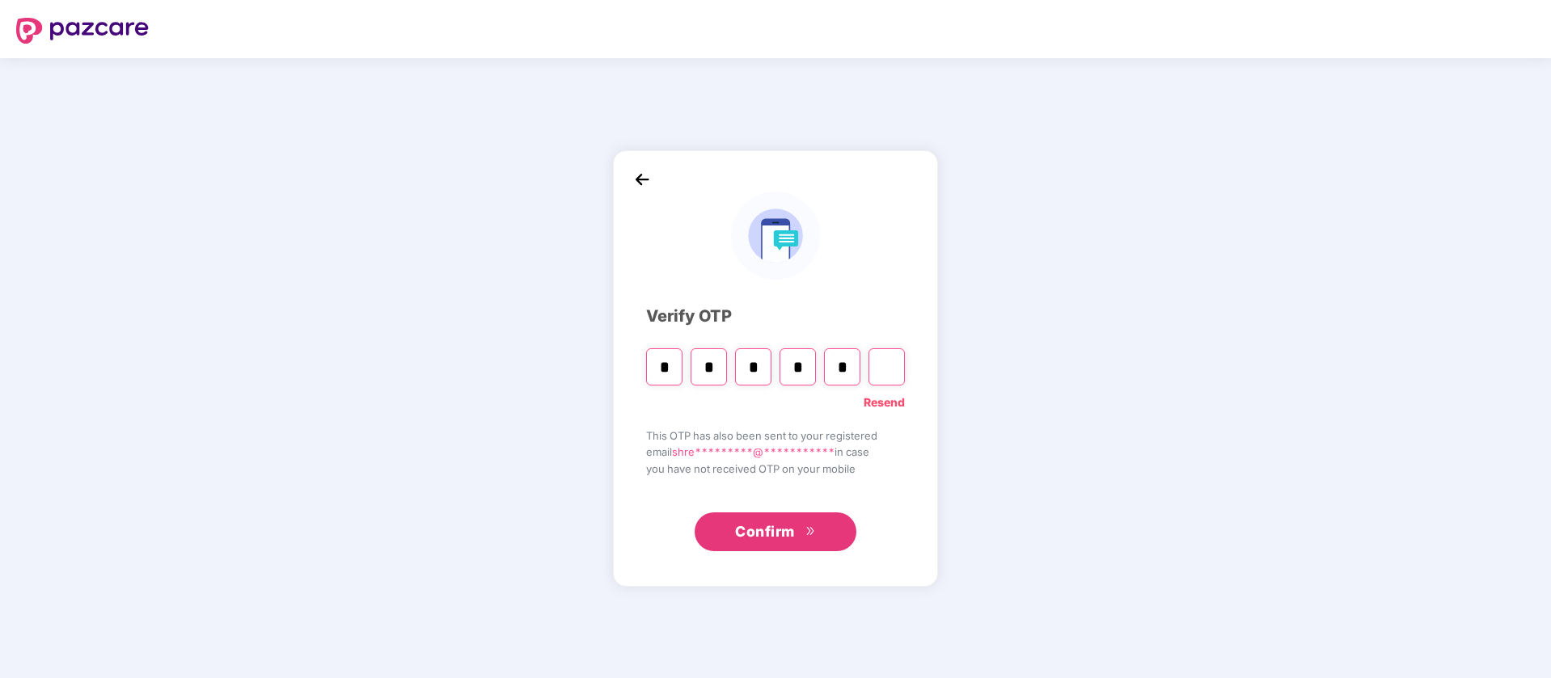
type input "*"
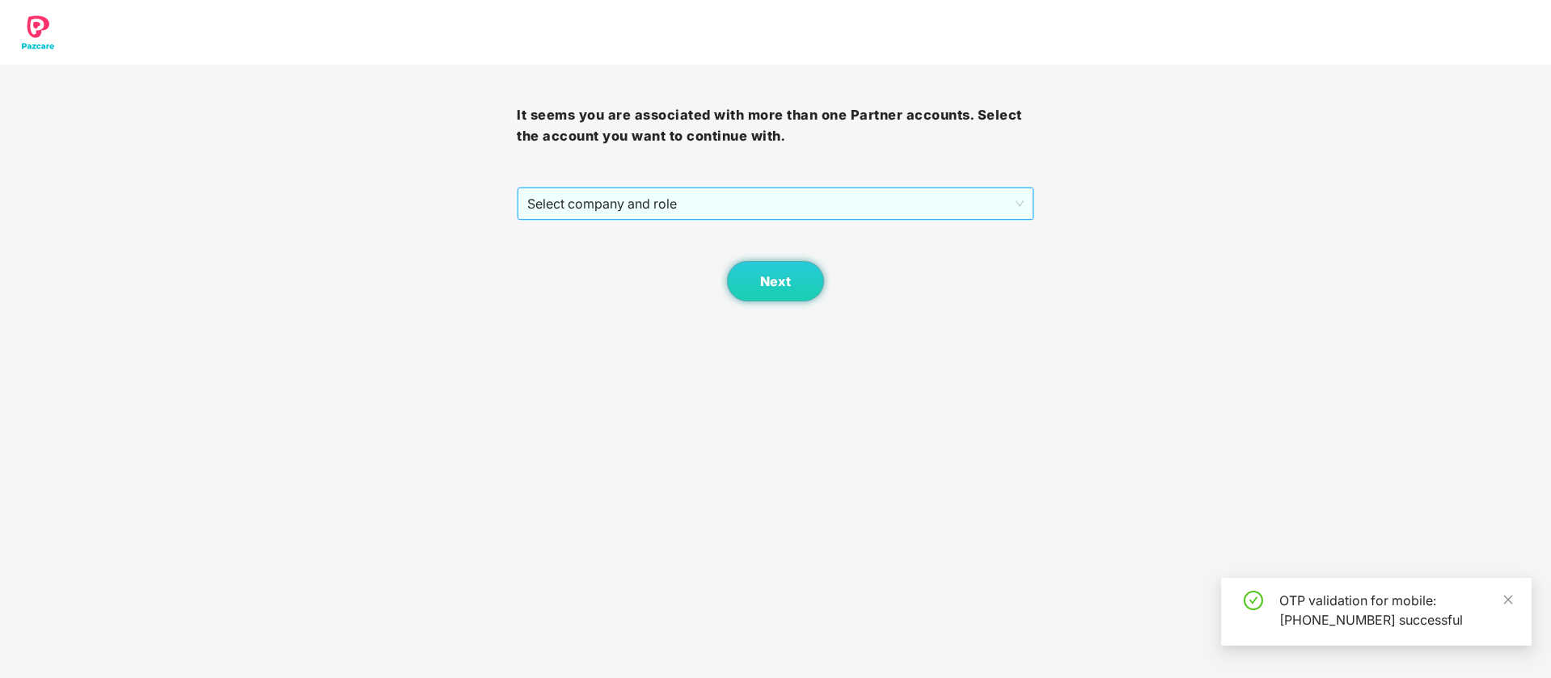
click at [721, 213] on span "Select company and role" at bounding box center [775, 203] width 496 height 31
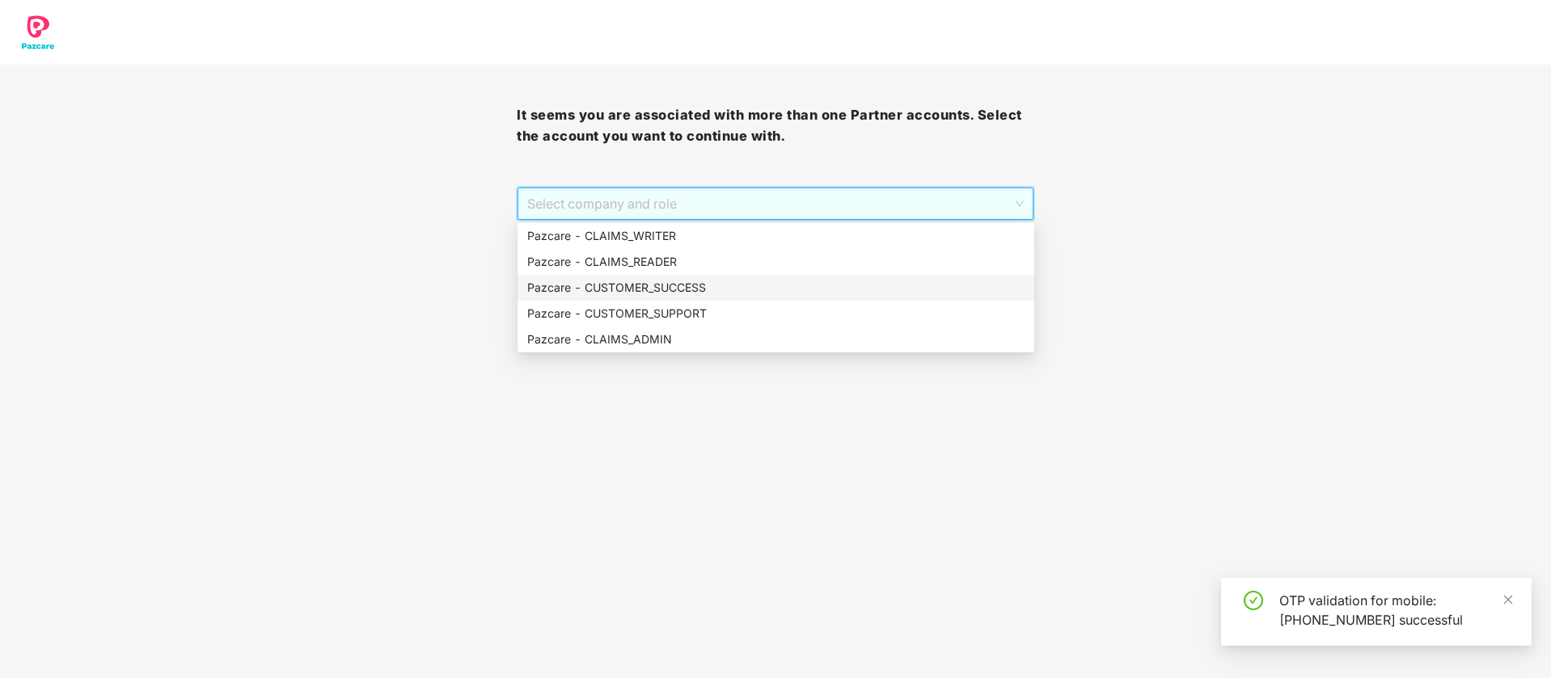
click at [717, 294] on div "Pazcare - CUSTOMER_SUCCESS" at bounding box center [775, 288] width 497 height 18
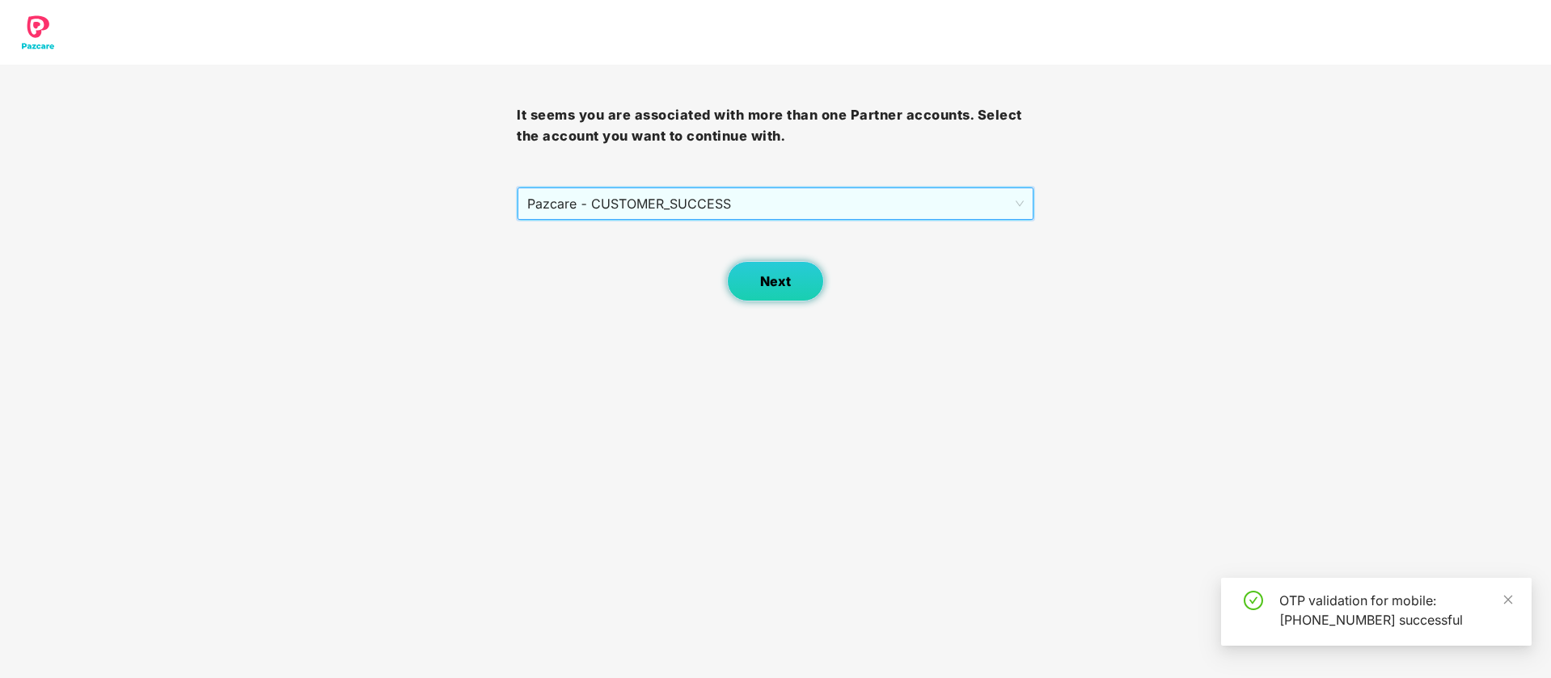
click at [804, 297] on button "Next" at bounding box center [775, 281] width 97 height 40
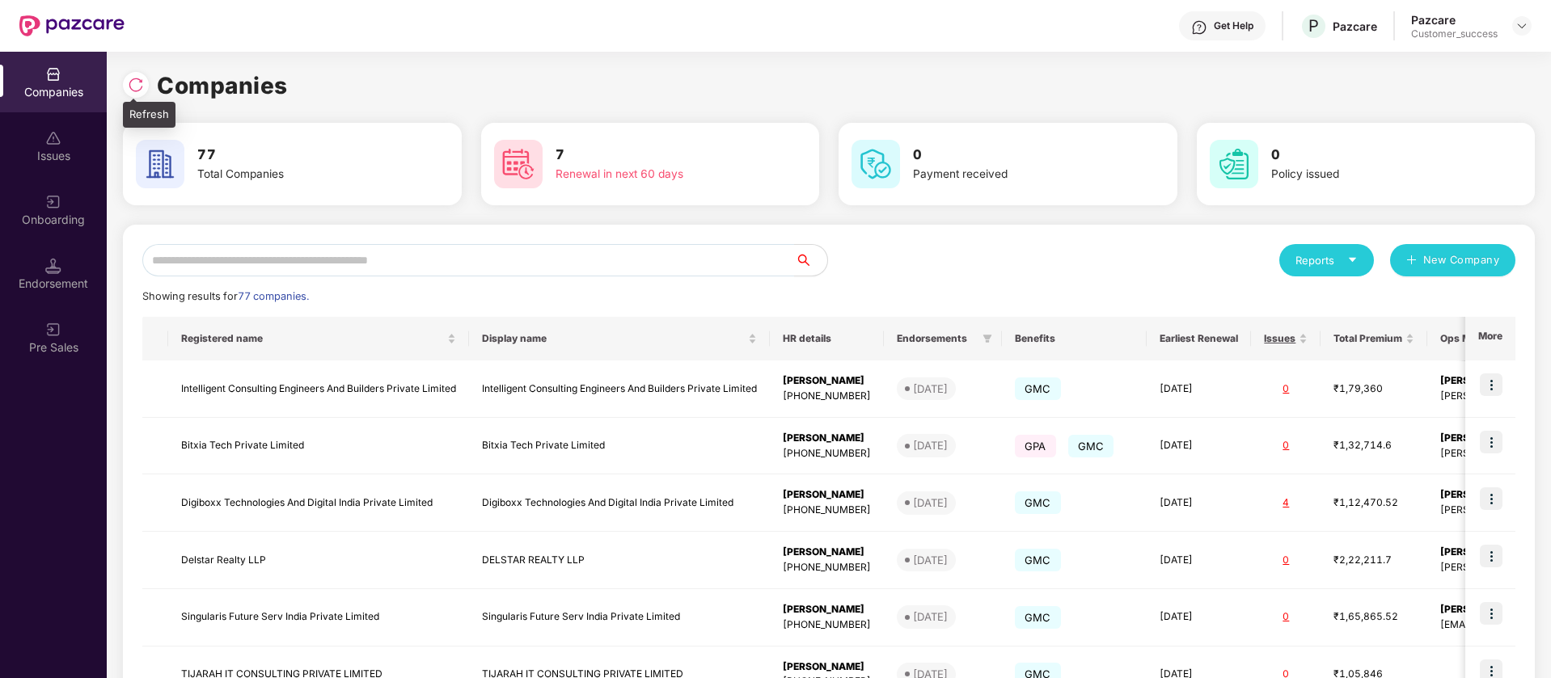
click at [133, 87] on img at bounding box center [136, 85] width 16 height 16
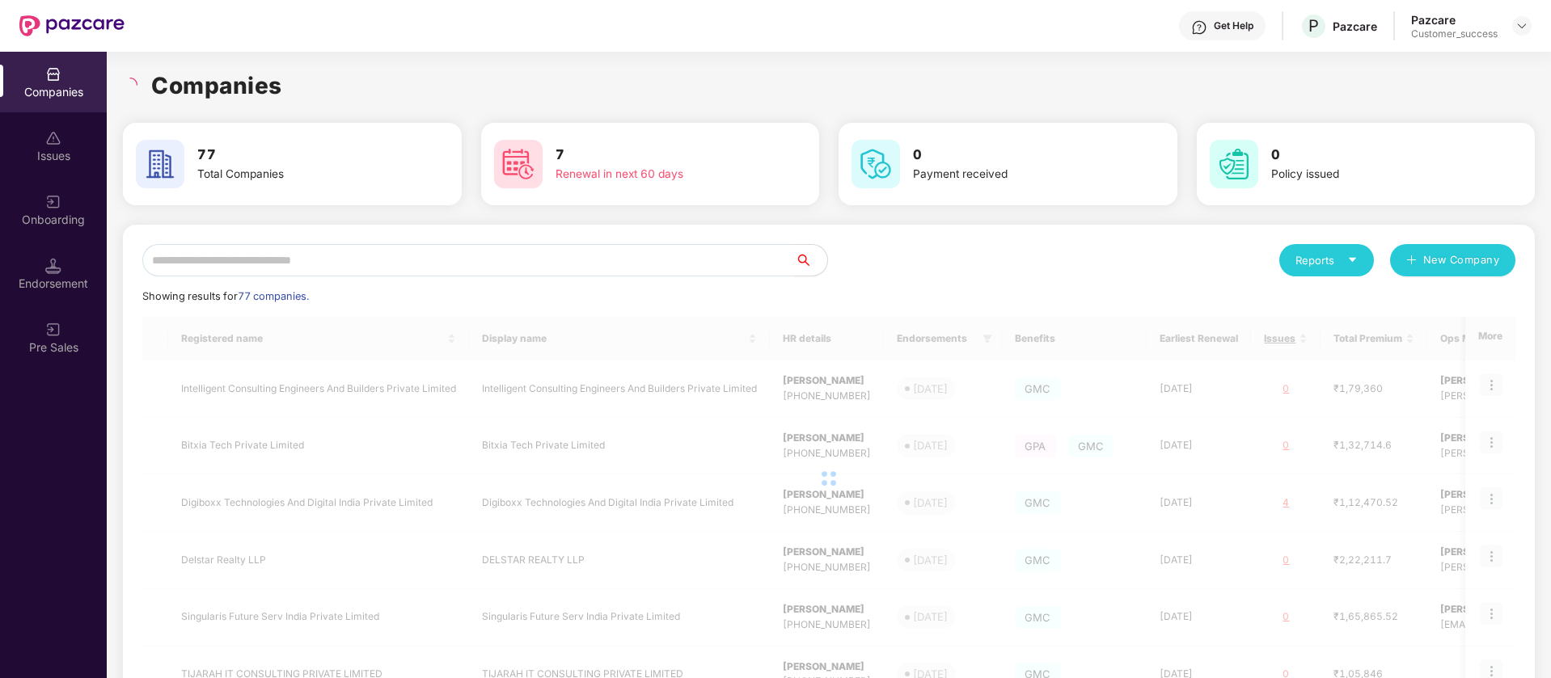
click at [408, 56] on div "Companies 77 Total Companies 7 Renewal in next 60 days 0 Payment received 0 Pol…" at bounding box center [829, 537] width 1412 height 971
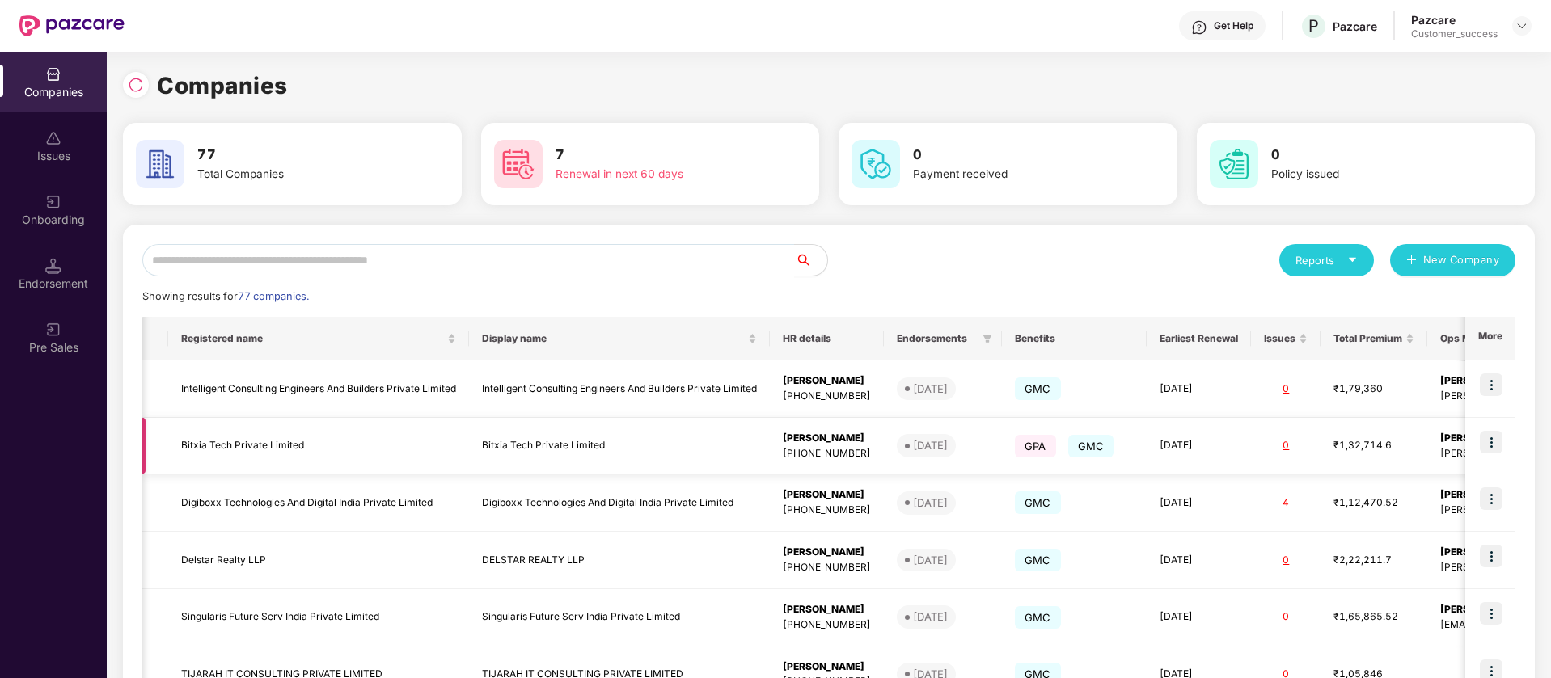
scroll to position [0, 2]
